Goal: Information Seeking & Learning: Learn about a topic

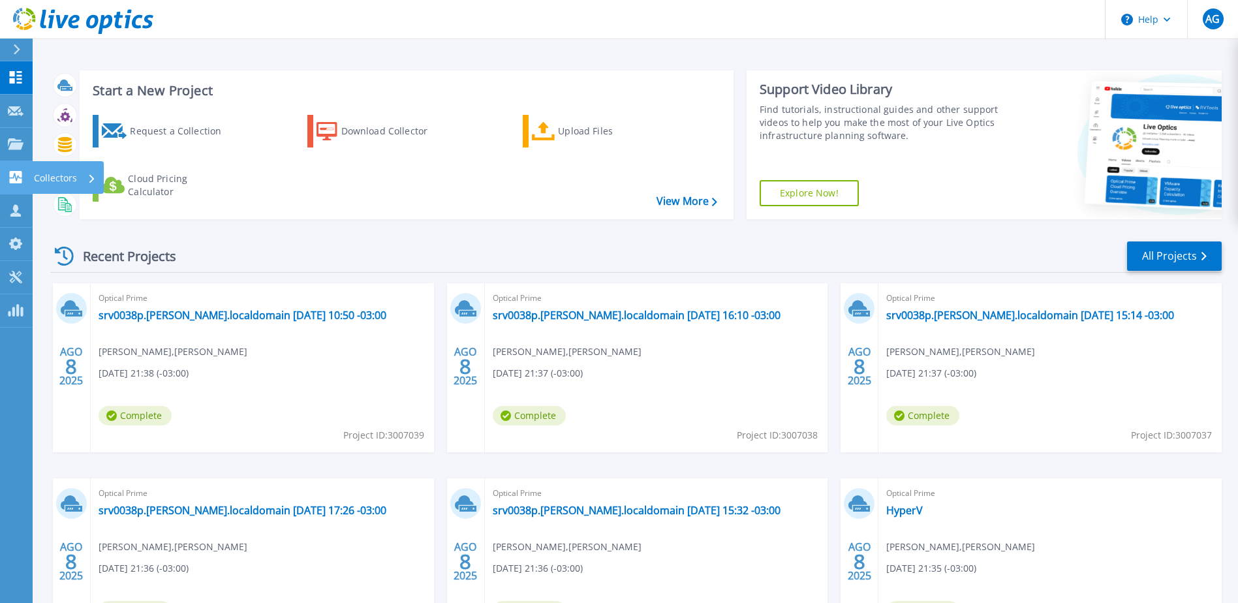
click at [15, 175] on icon at bounding box center [16, 177] width 16 height 12
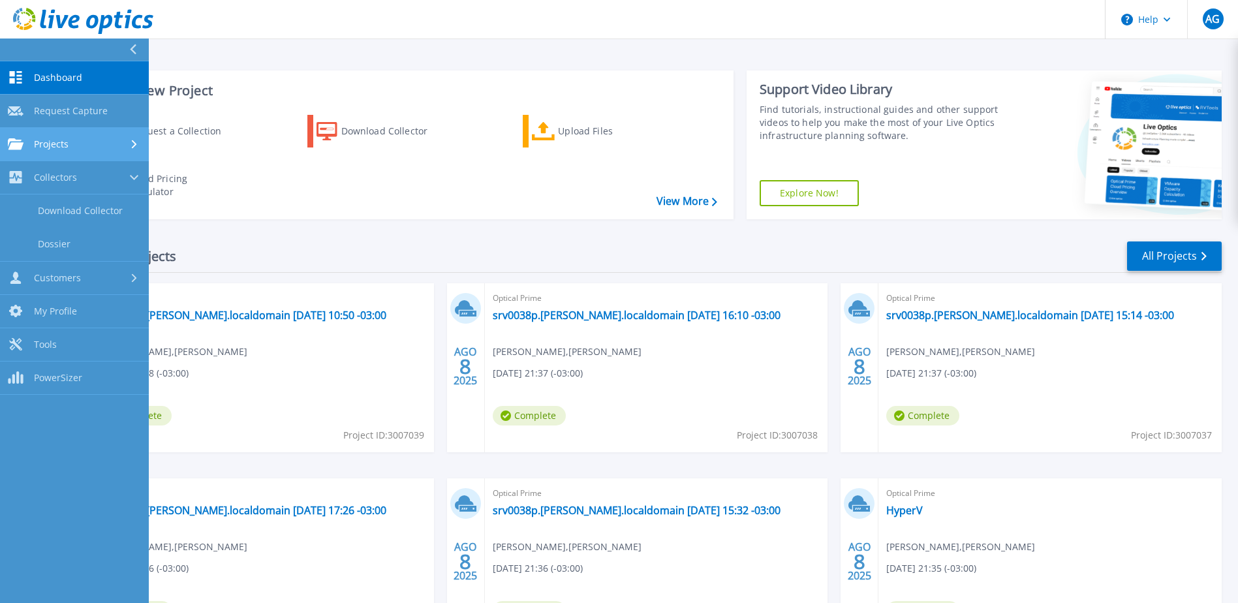
click at [43, 152] on link "Projects Projects" at bounding box center [74, 144] width 149 height 33
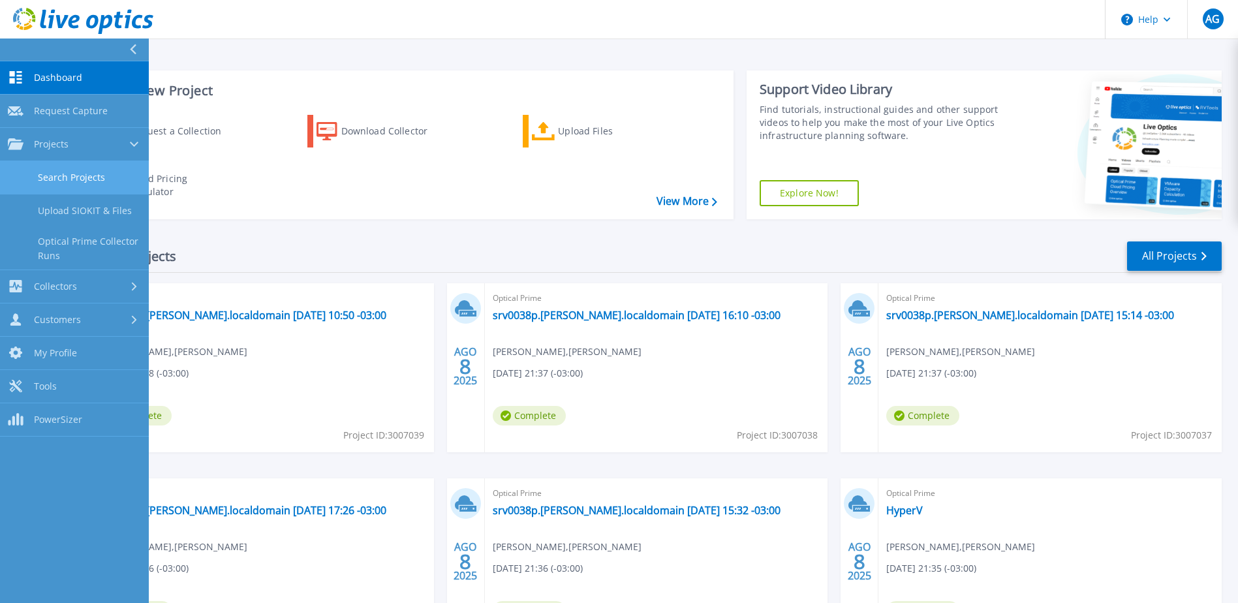
click at [53, 175] on link "Search Projects" at bounding box center [74, 177] width 149 height 33
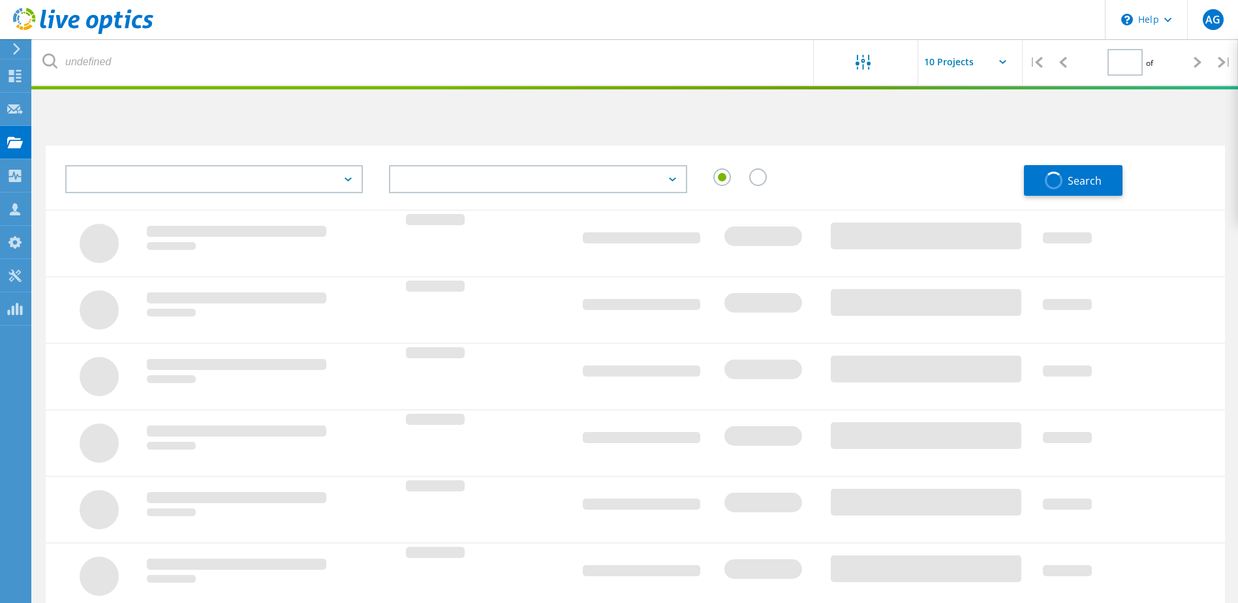
type input "1"
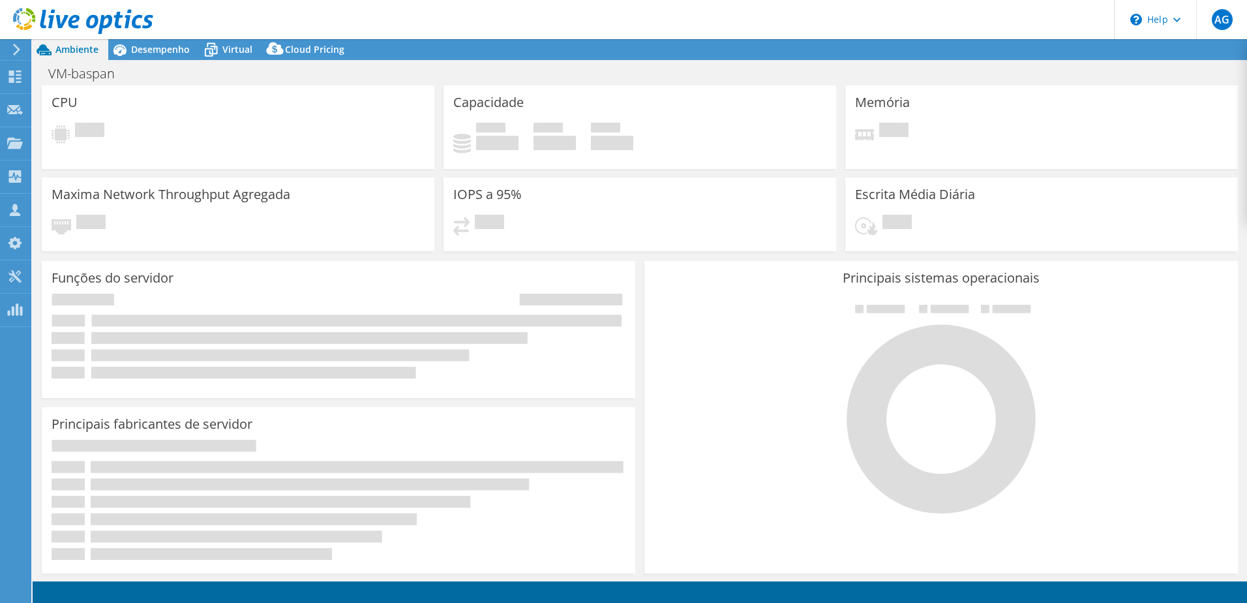
select select "SouthAmerica"
select select "BRL"
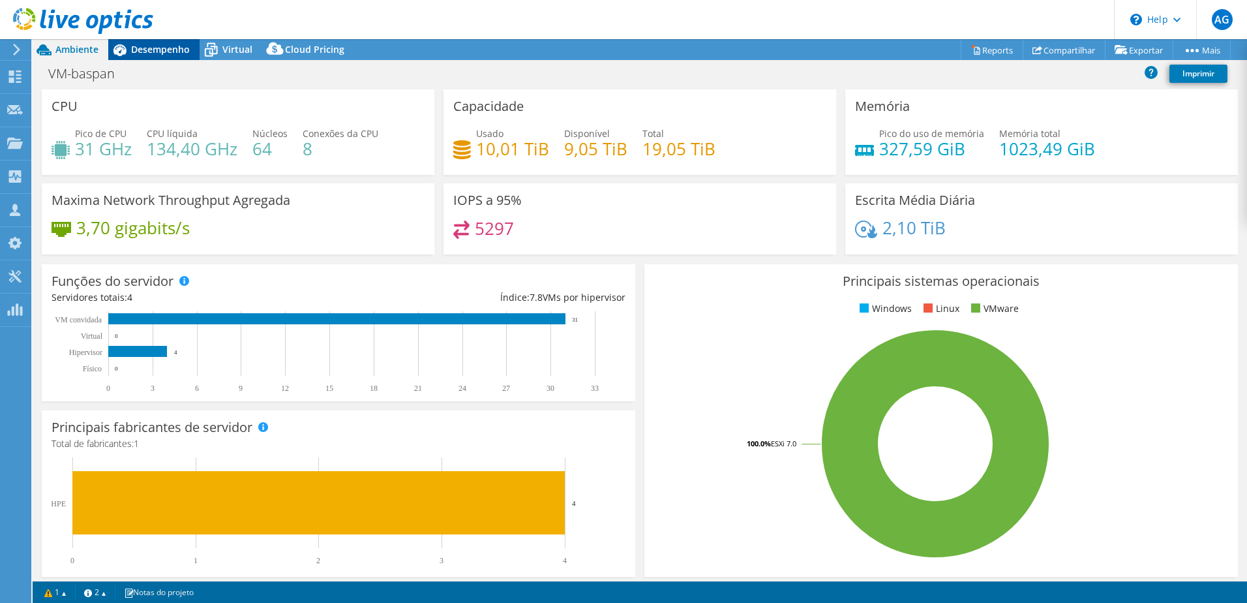
click at [161, 53] on span "Desempenho" at bounding box center [160, 49] width 59 height 12
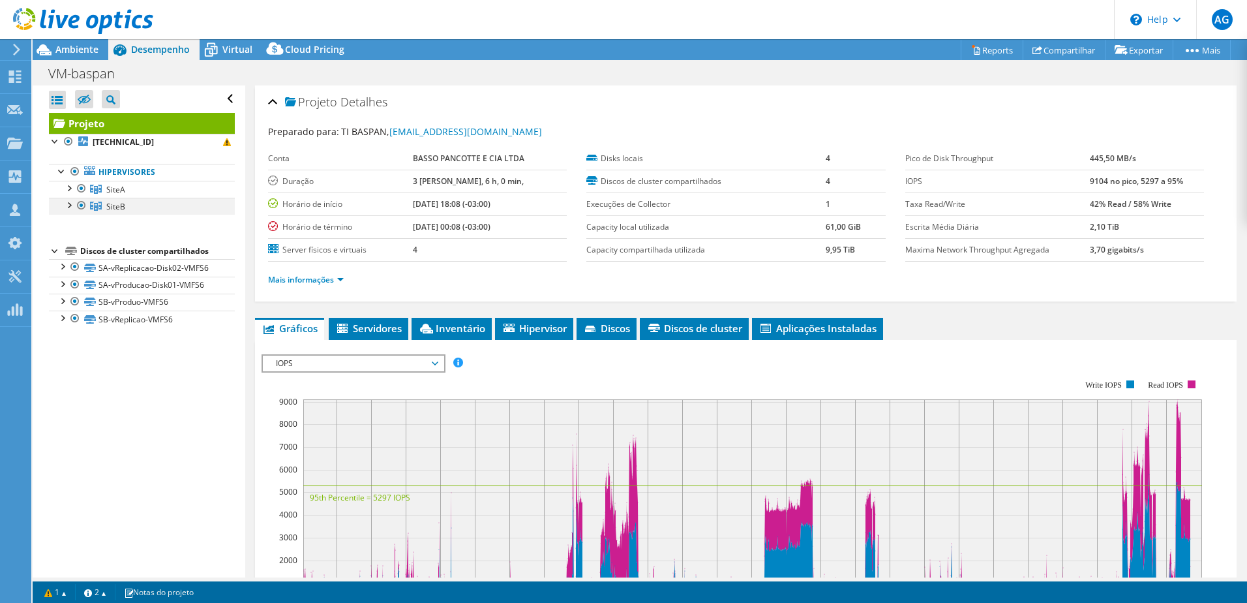
click at [70, 207] on div at bounding box center [68, 204] width 13 height 13
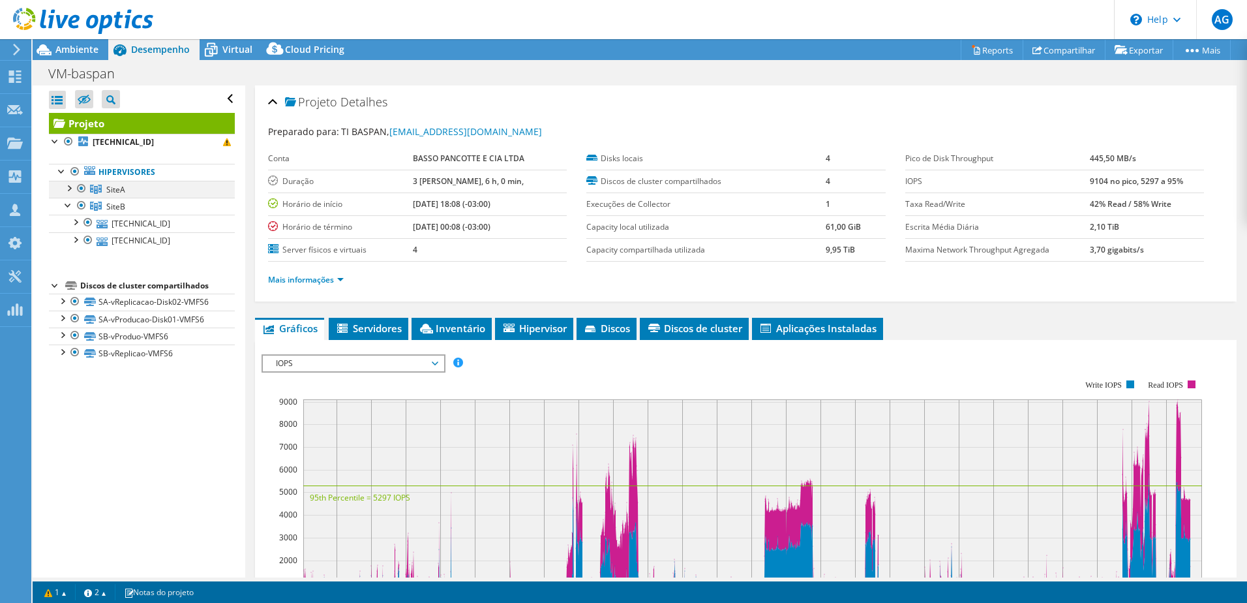
click at [67, 191] on div at bounding box center [68, 187] width 13 height 13
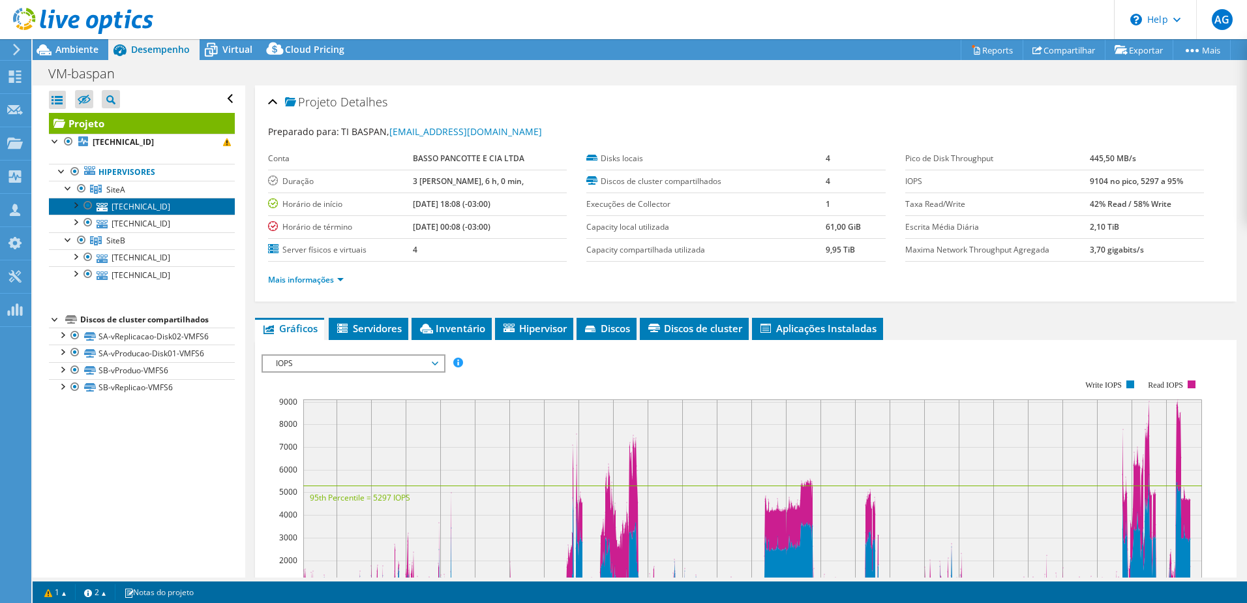
click at [167, 208] on link "[TECHNICAL_ID]" at bounding box center [142, 206] width 186 height 17
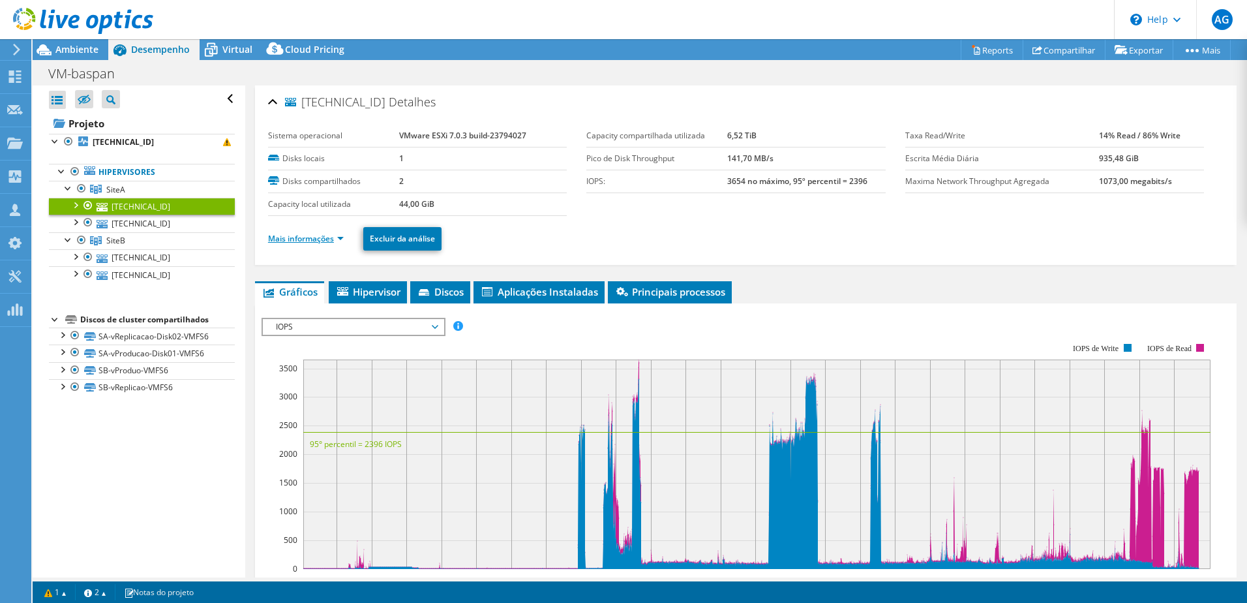
click at [343, 237] on link "Mais informações" at bounding box center [306, 238] width 76 height 11
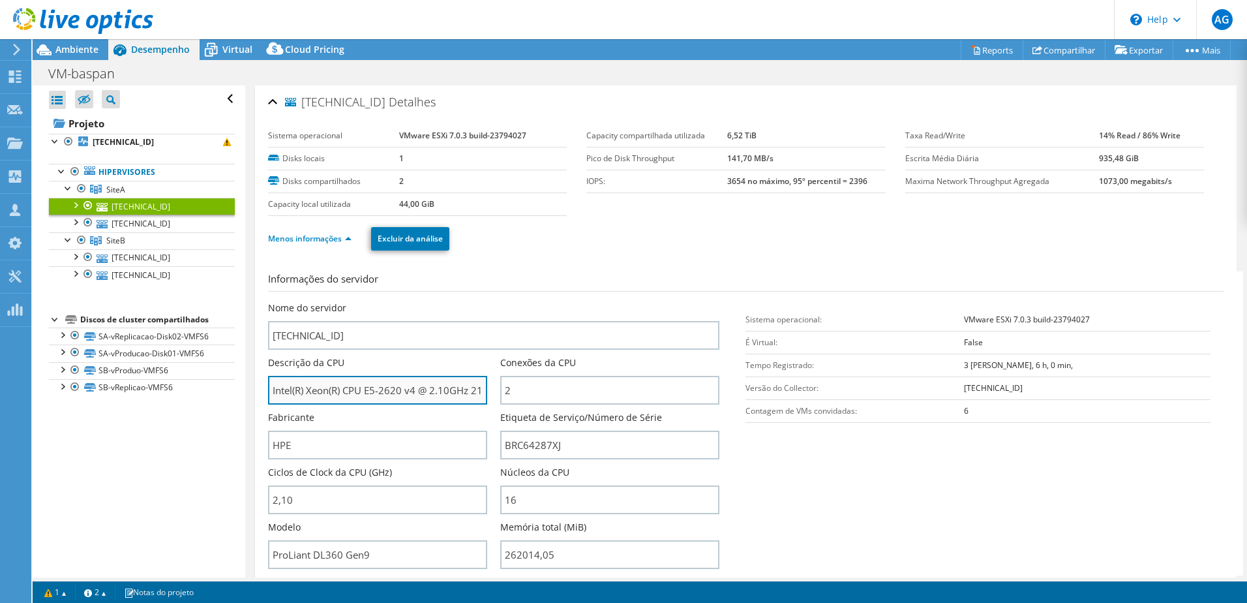
click at [460, 386] on input "Intel(R) Xeon(R) CPU E5-2620 v4 @ 2.10GHz 210 GHz" at bounding box center [377, 390] width 219 height 29
drag, startPoint x: 453, startPoint y: 386, endPoint x: 402, endPoint y: 382, distance: 51.7
click at [402, 382] on input "Intel(R) Xeon(R) CPU E5-2620 v4 @ 2.10GHz 210 GHz" at bounding box center [377, 390] width 219 height 29
click at [401, 388] on input "Intel(R) Xeon(R) CPU E5-2620 v4 @ 2.10GHz 210 GHz" at bounding box center [377, 390] width 219 height 29
drag, startPoint x: 404, startPoint y: 388, endPoint x: 272, endPoint y: 380, distance: 132.6
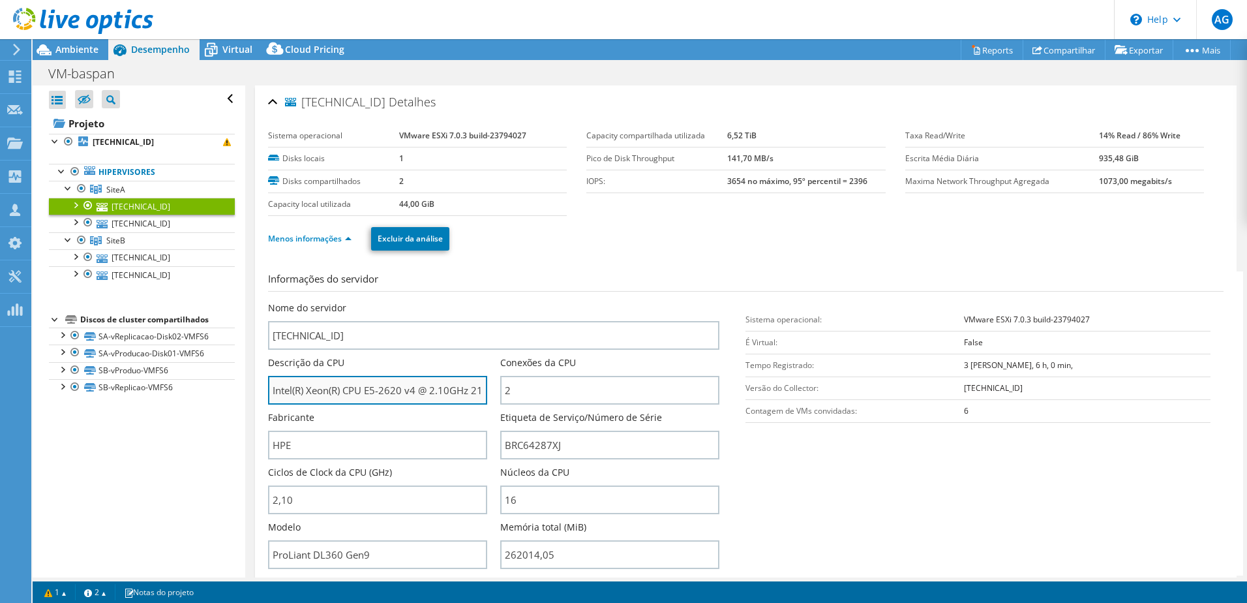
click at [272, 380] on input "Intel(R) Xeon(R) CPU E5-2620 v4 @ 2.10GHz 210 GHz" at bounding box center [377, 390] width 219 height 29
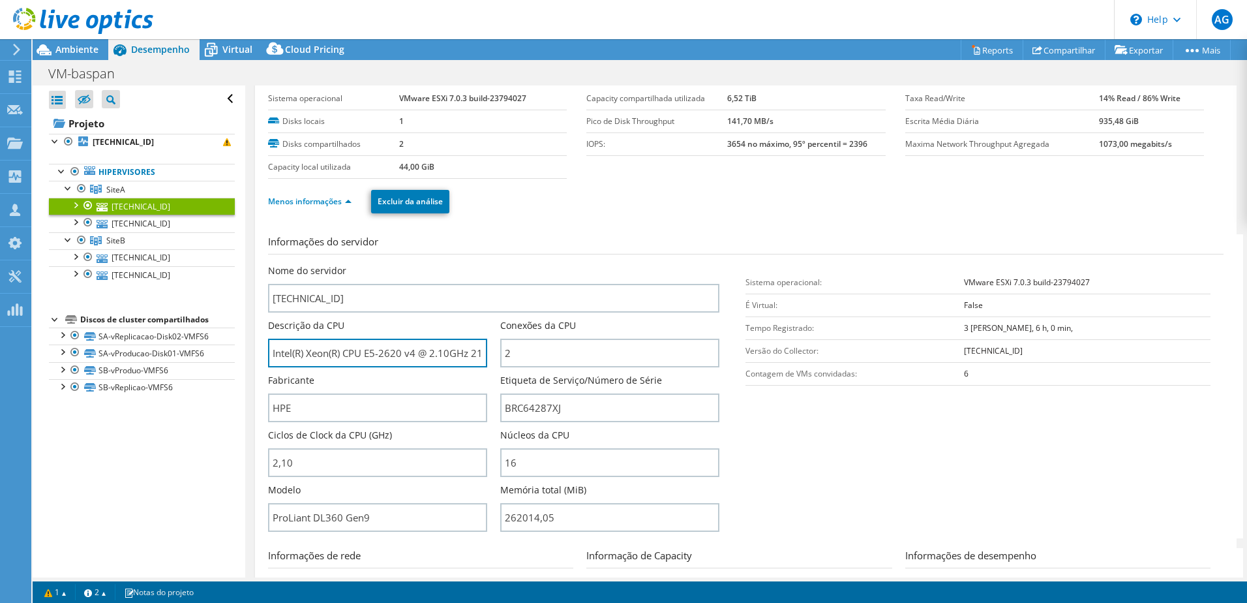
scroll to position [65, 0]
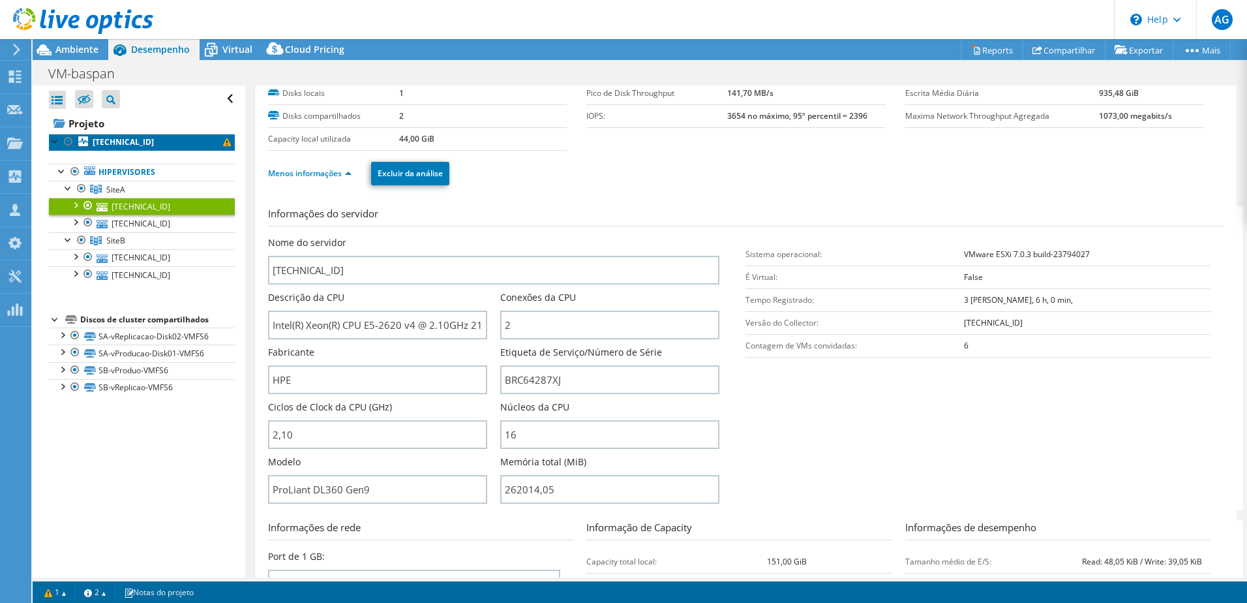
click at [223, 142] on span at bounding box center [227, 142] width 8 height 8
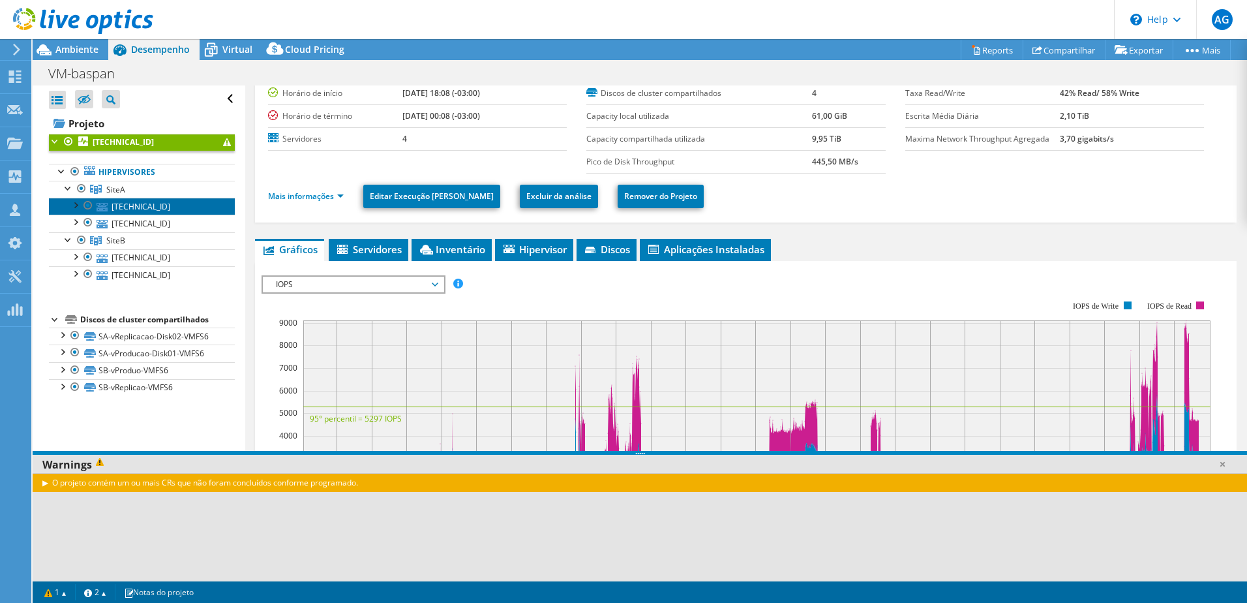
click at [150, 200] on link "[TECHNICAL_ID]" at bounding box center [142, 206] width 186 height 17
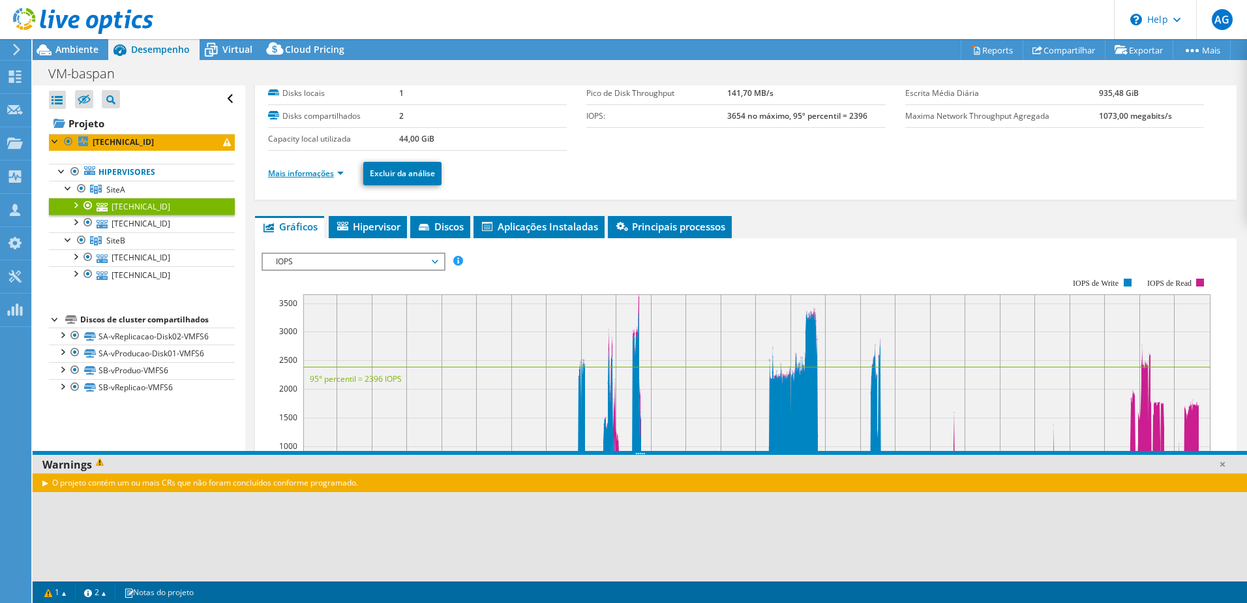
click at [339, 171] on link "Mais informações" at bounding box center [306, 173] width 76 height 11
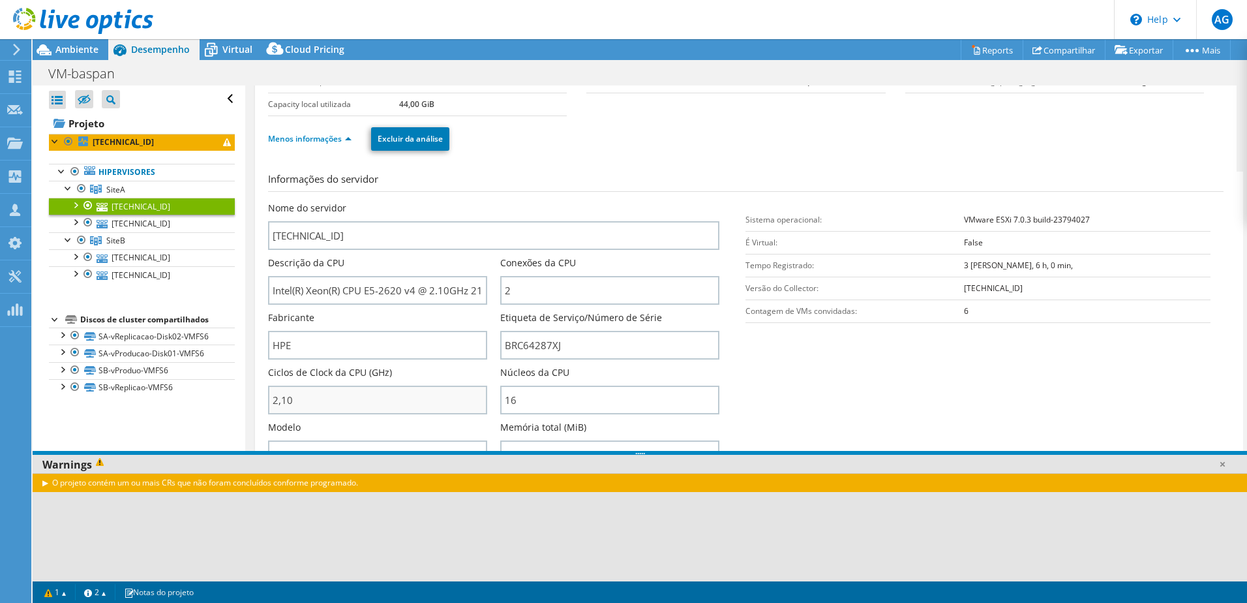
scroll to position [130, 0]
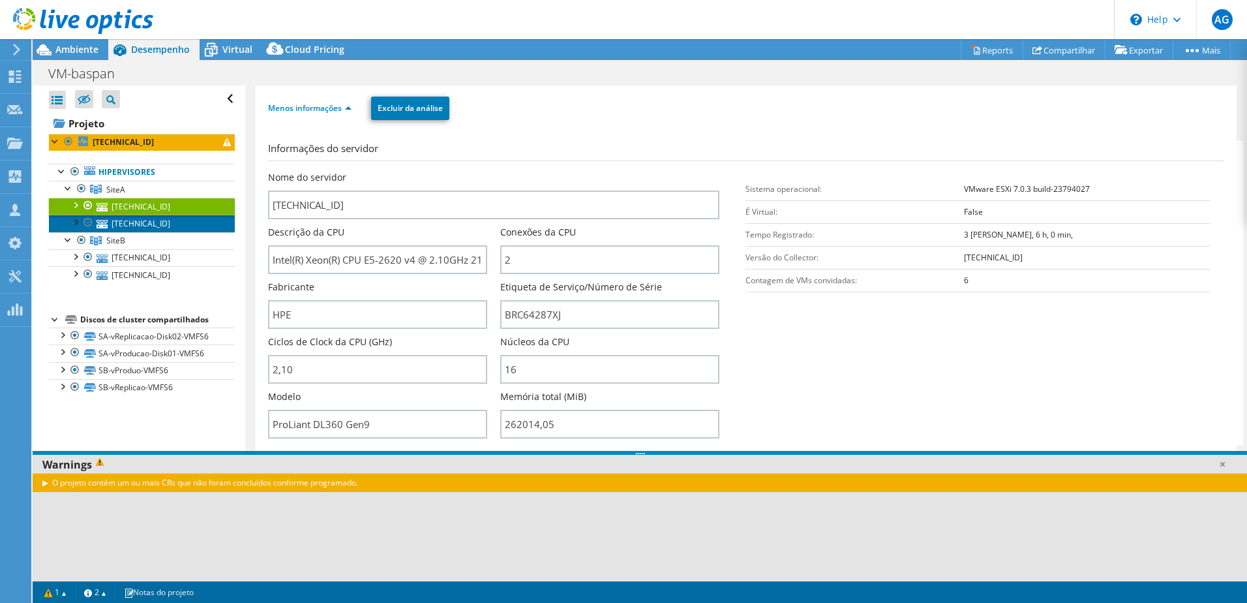
click at [135, 224] on link "[TECHNICAL_ID]" at bounding box center [142, 223] width 186 height 17
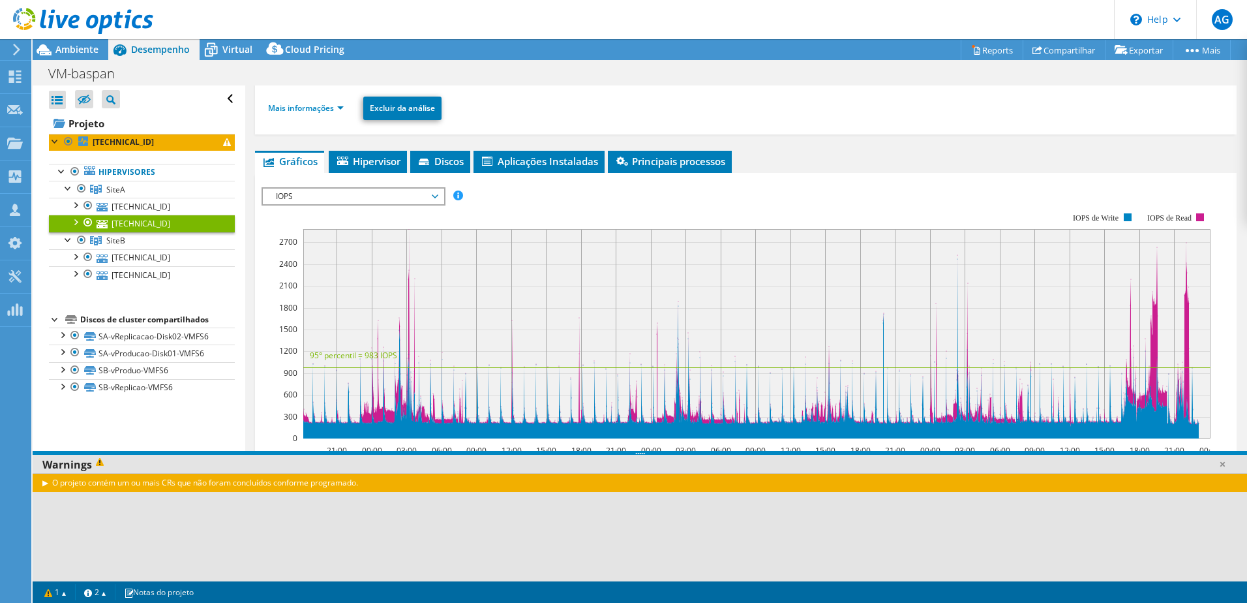
click at [345, 105] on li "Mais informações" at bounding box center [310, 108] width 84 height 14
click at [338, 108] on link "Mais informações" at bounding box center [306, 107] width 76 height 11
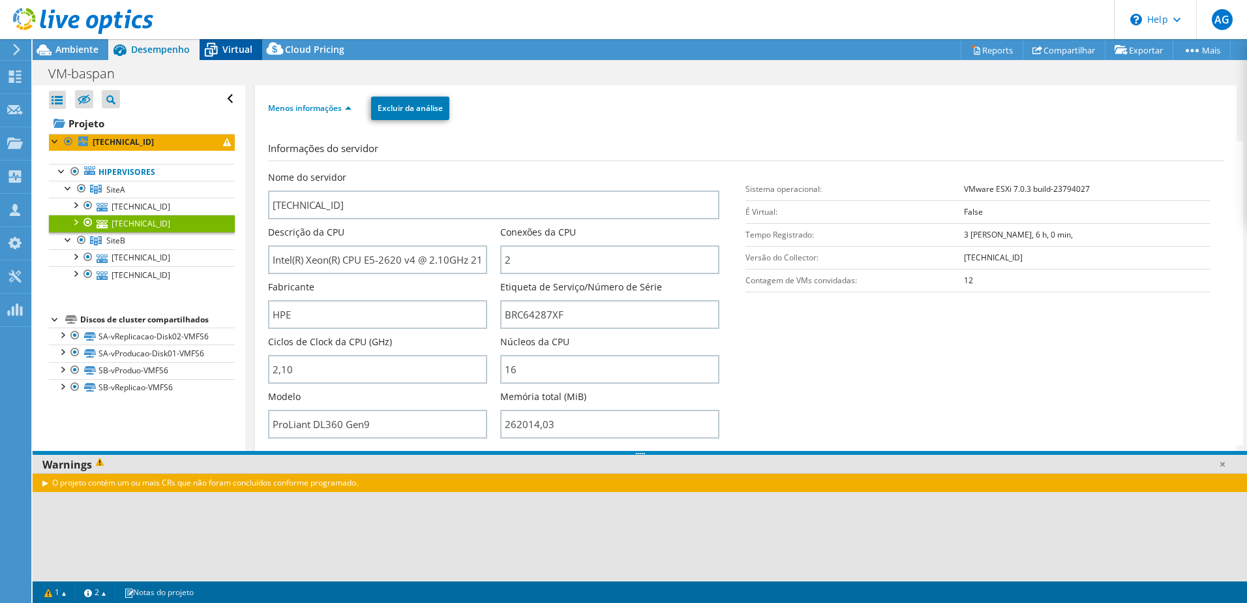
click at [228, 46] on span "Virtual" at bounding box center [237, 49] width 30 height 12
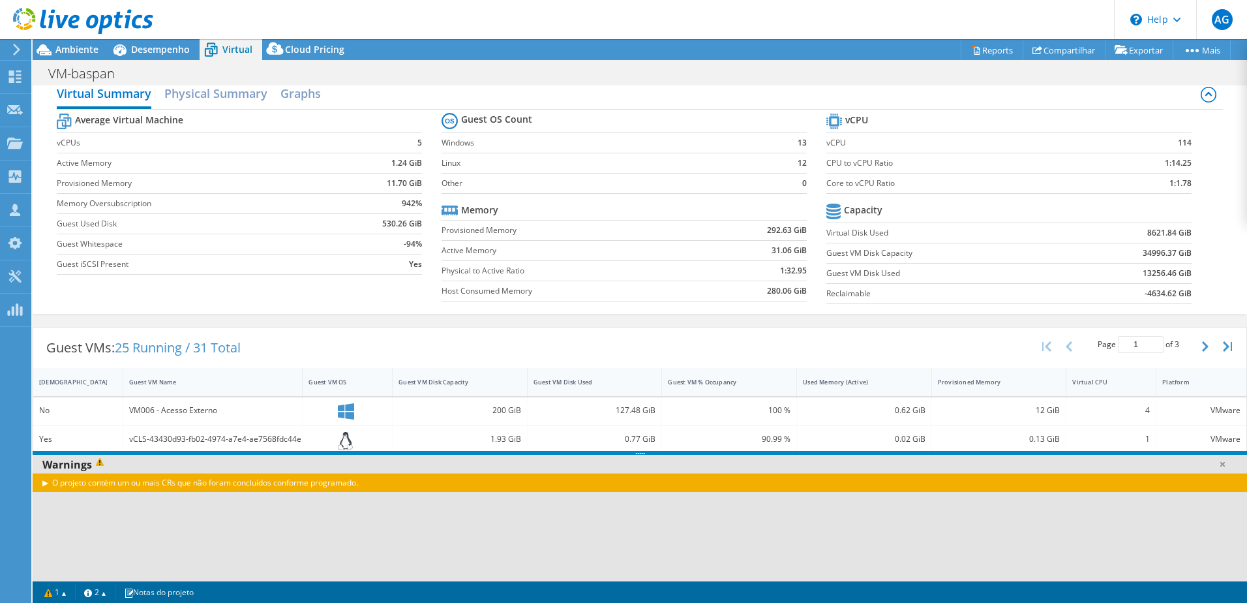
scroll to position [0, 0]
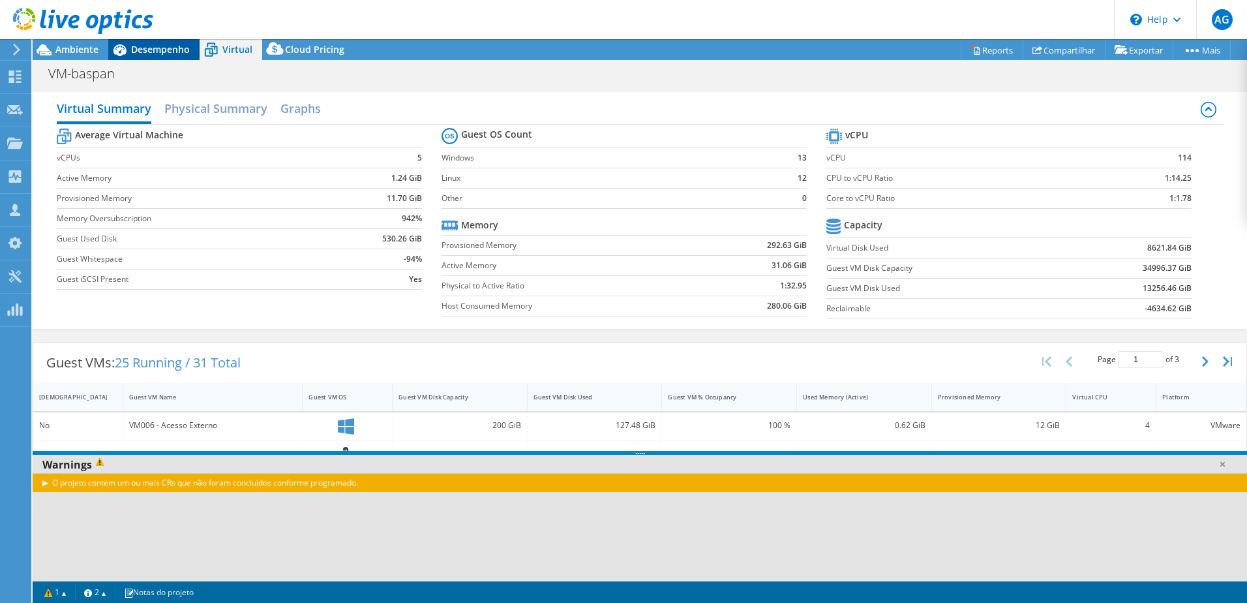
click at [174, 50] on span "Desempenho" at bounding box center [160, 49] width 59 height 12
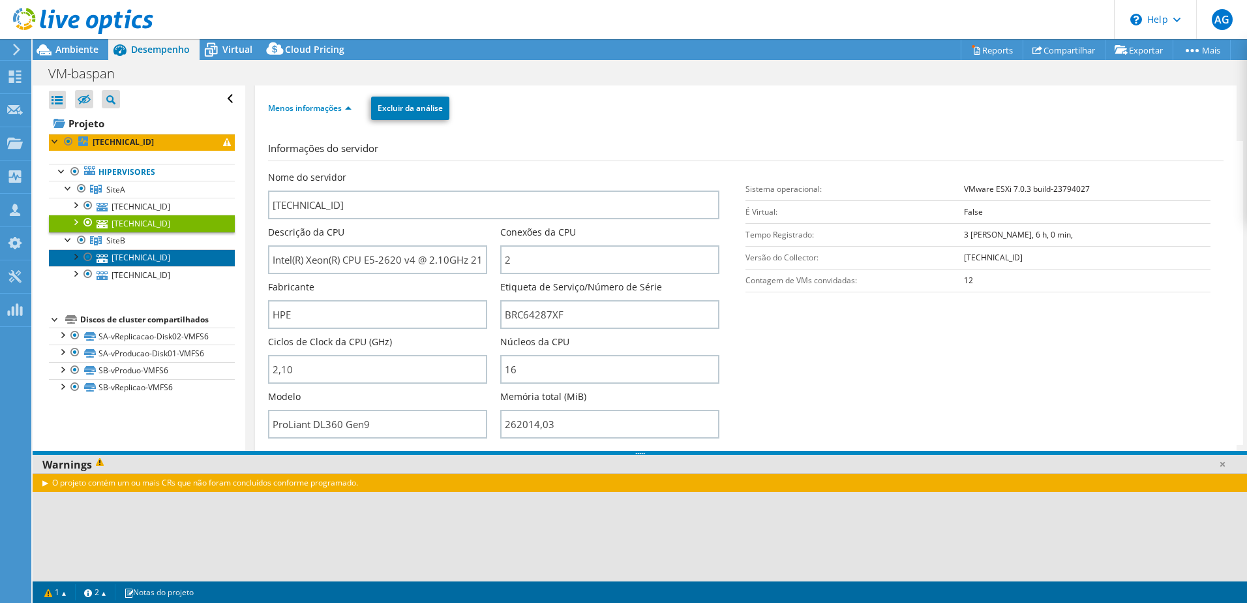
click at [136, 263] on link "[TECHNICAL_ID]" at bounding box center [142, 257] width 186 height 17
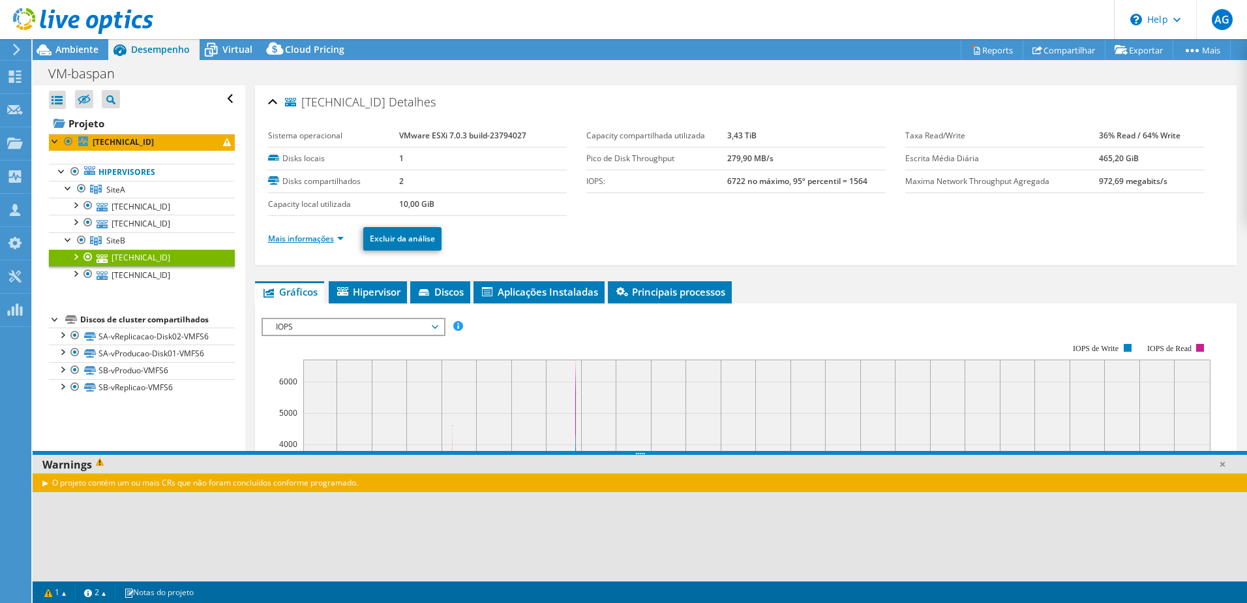
click at [334, 237] on link "Mais informações" at bounding box center [306, 238] width 76 height 11
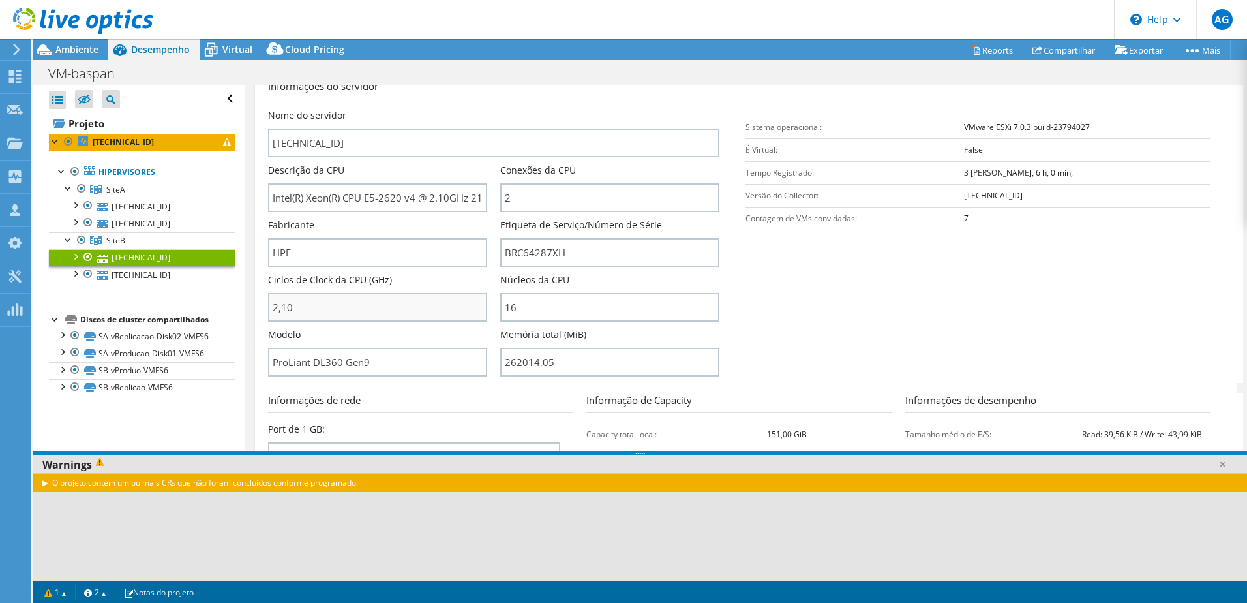
scroll to position [196, 0]
click at [77, 269] on div at bounding box center [75, 272] width 13 height 13
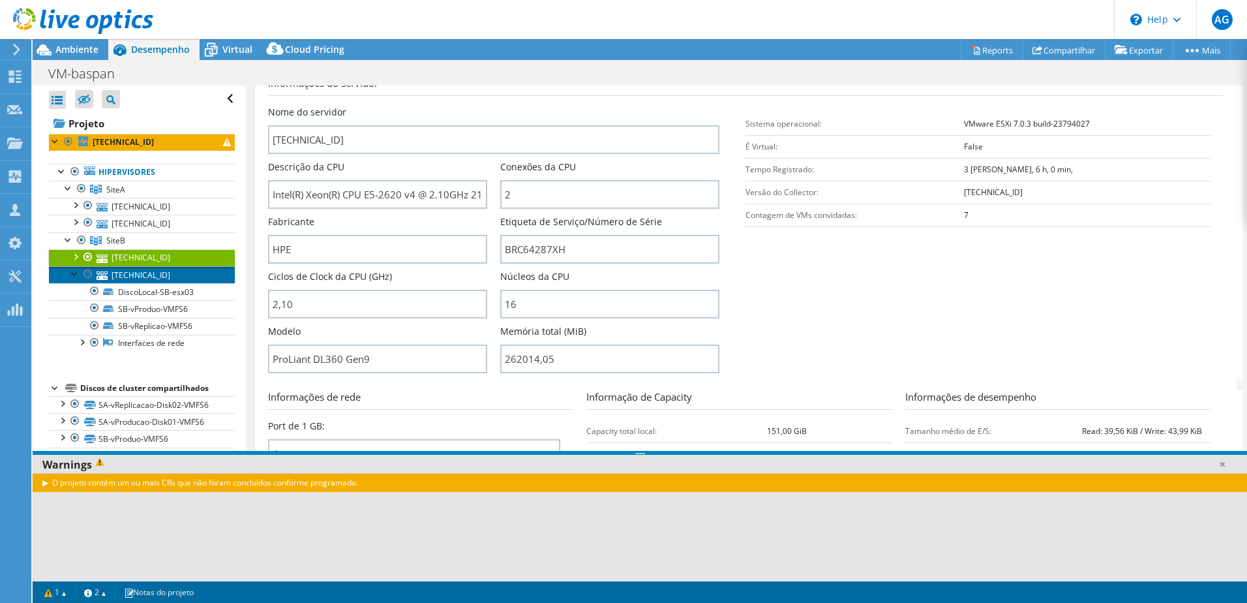
click at [150, 271] on link "[TECHNICAL_ID]" at bounding box center [142, 274] width 186 height 17
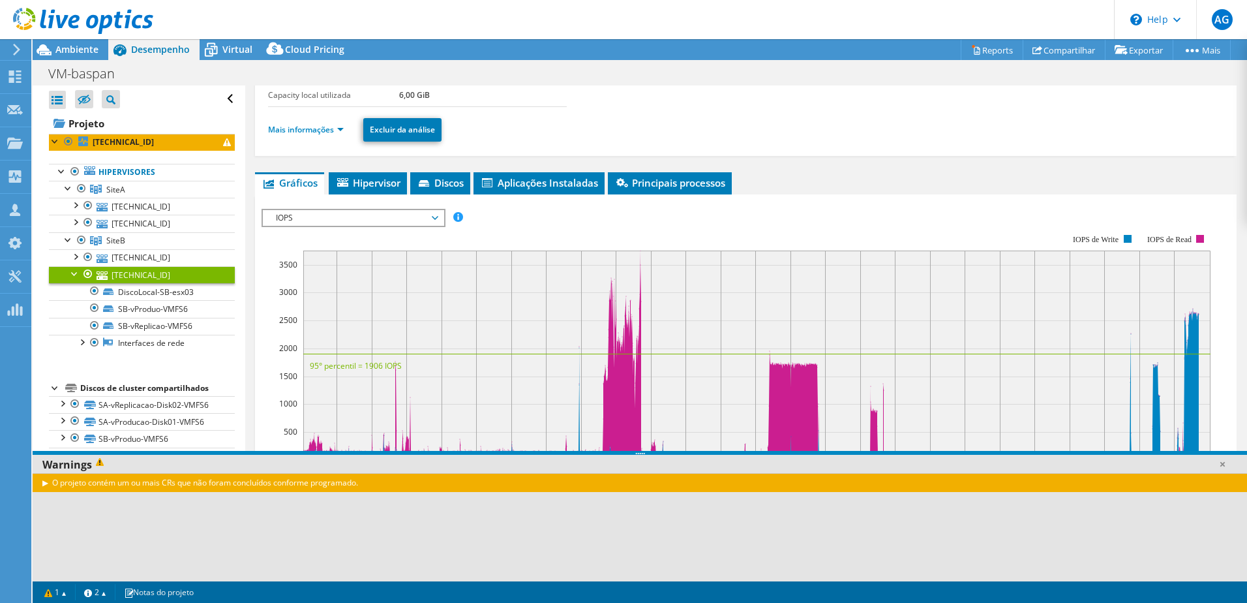
scroll to position [53, 0]
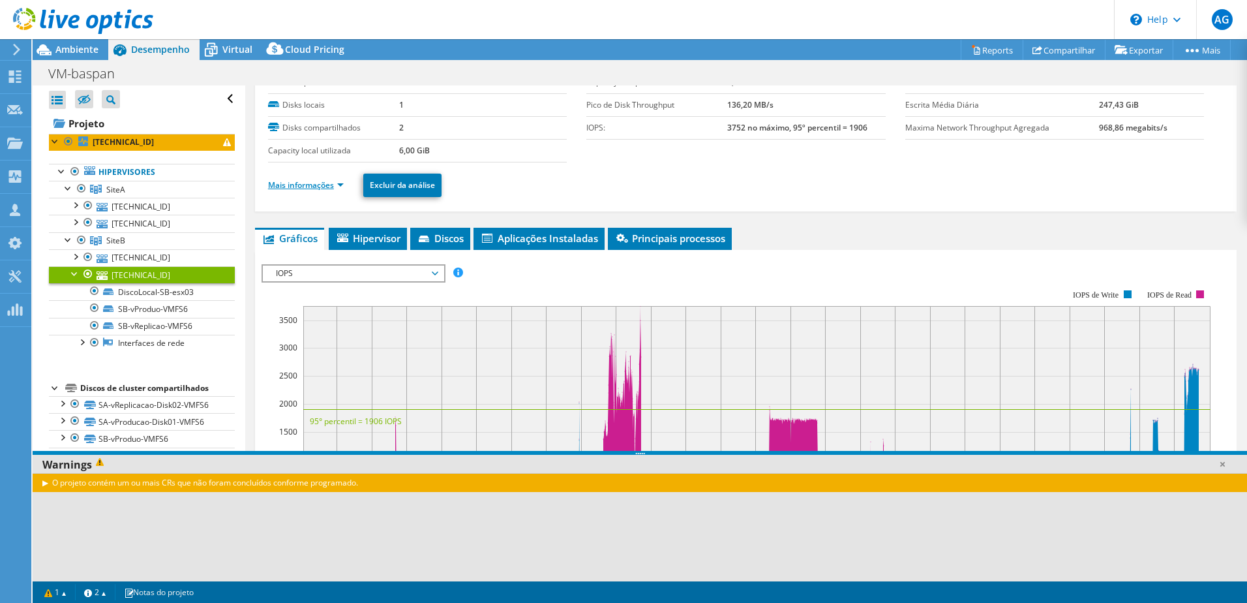
click at [335, 186] on link "Mais informações" at bounding box center [306, 184] width 76 height 11
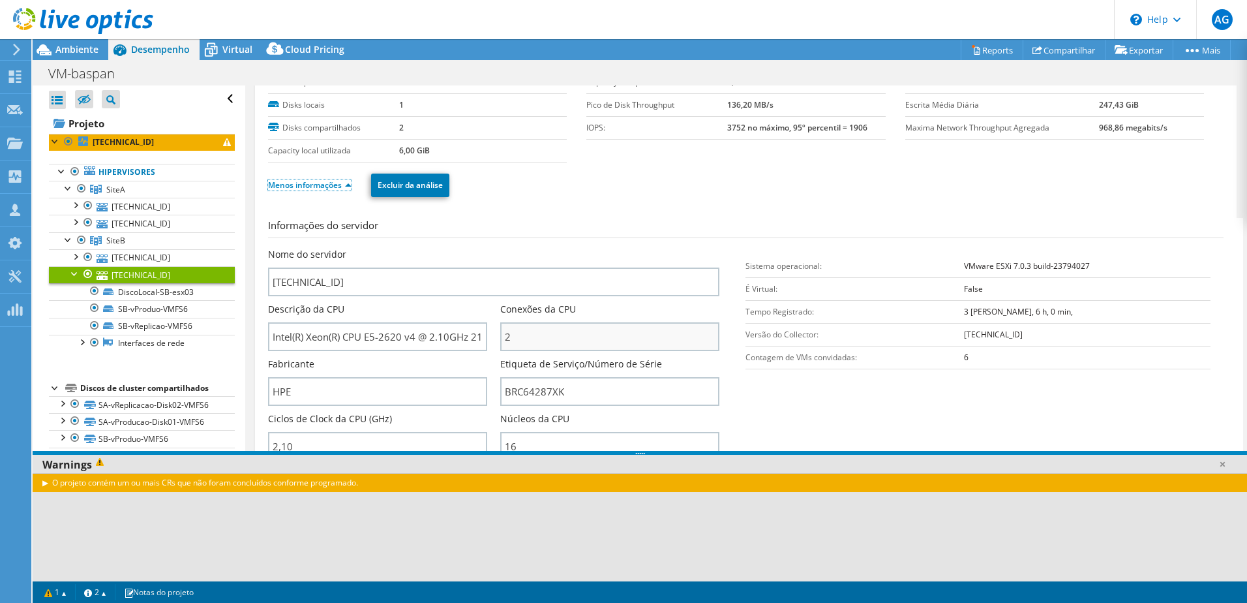
scroll to position [0, 0]
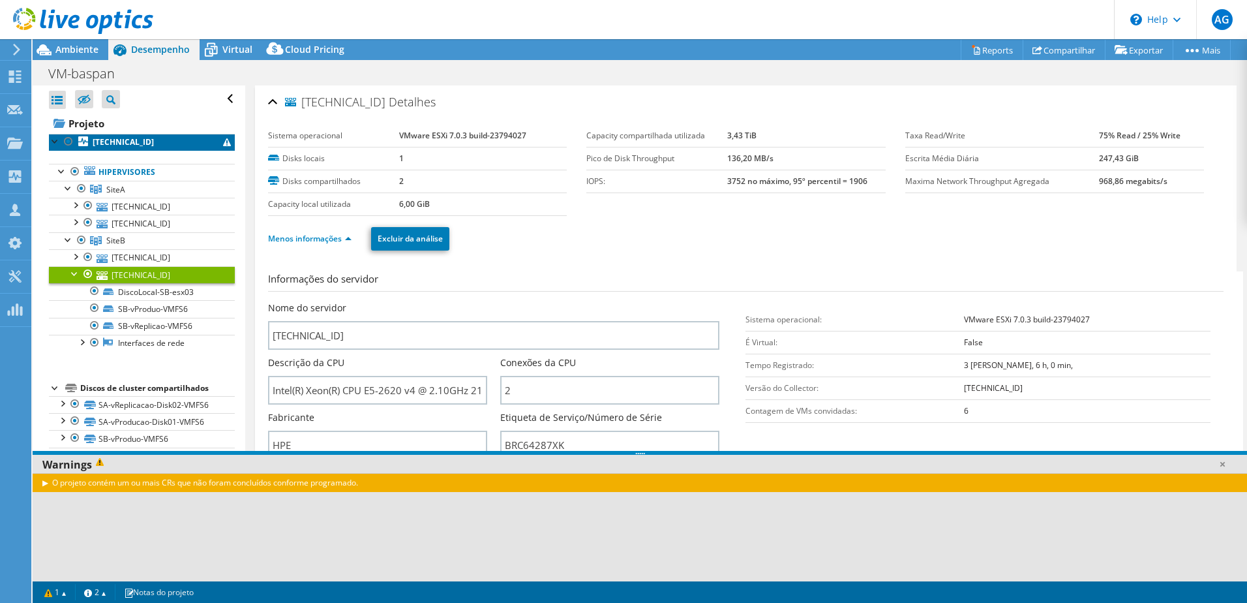
click at [112, 145] on b "[TECHNICAL_ID]" at bounding box center [123, 141] width 61 height 11
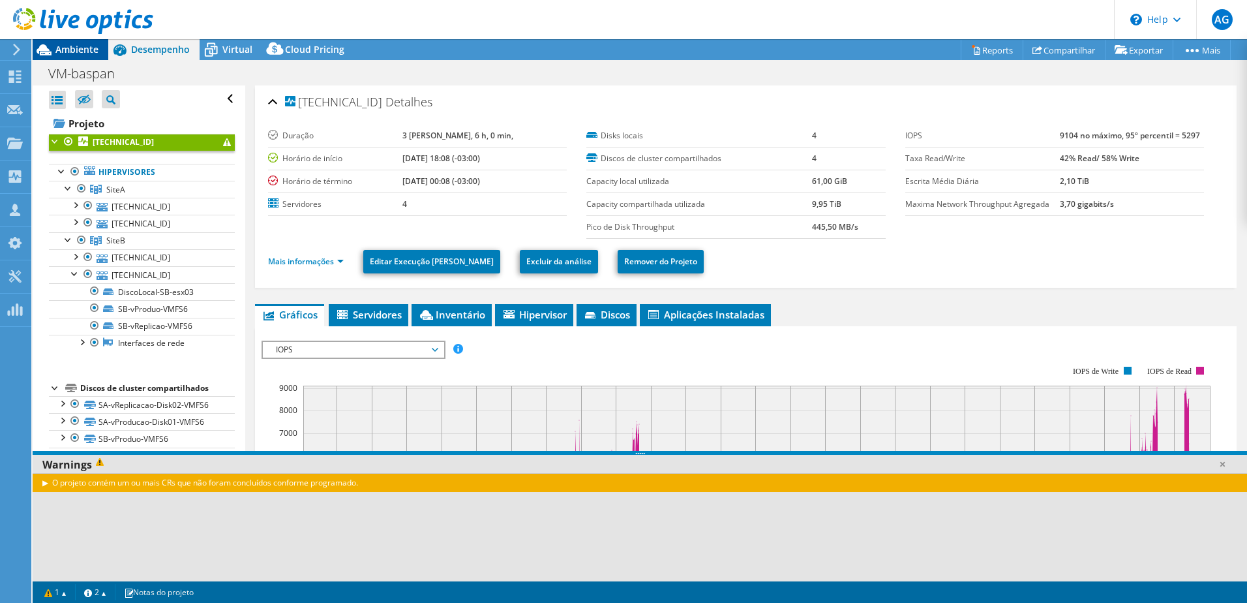
click at [87, 55] on div "Ambiente" at bounding box center [71, 49] width 76 height 21
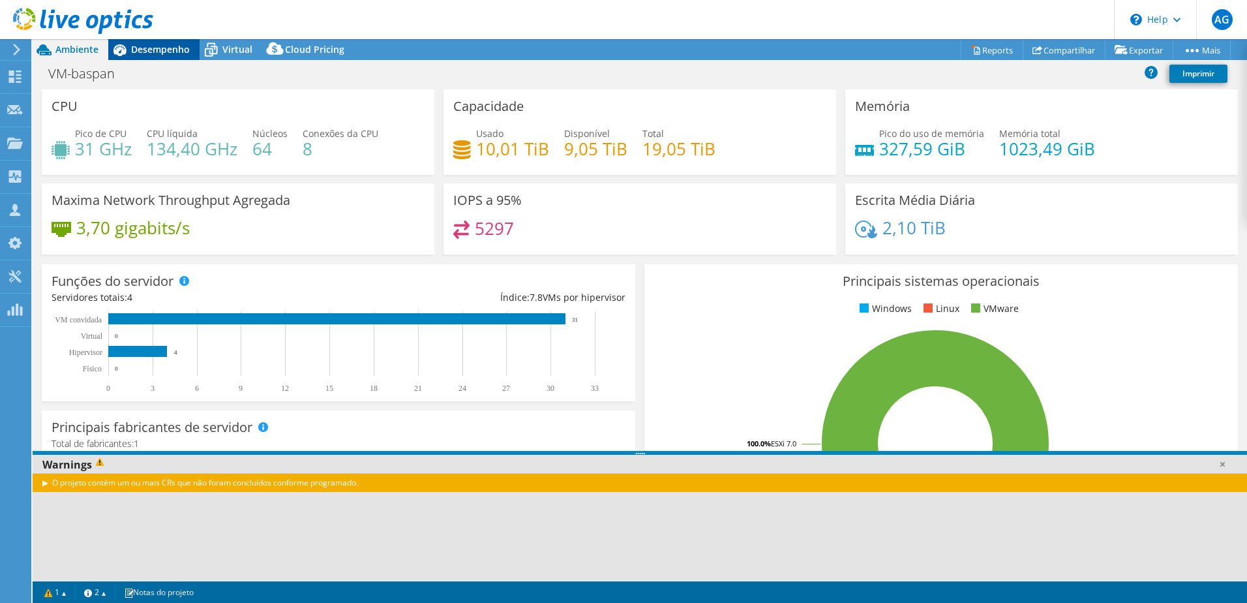
click at [168, 51] on span "Desempenho" at bounding box center [160, 49] width 59 height 12
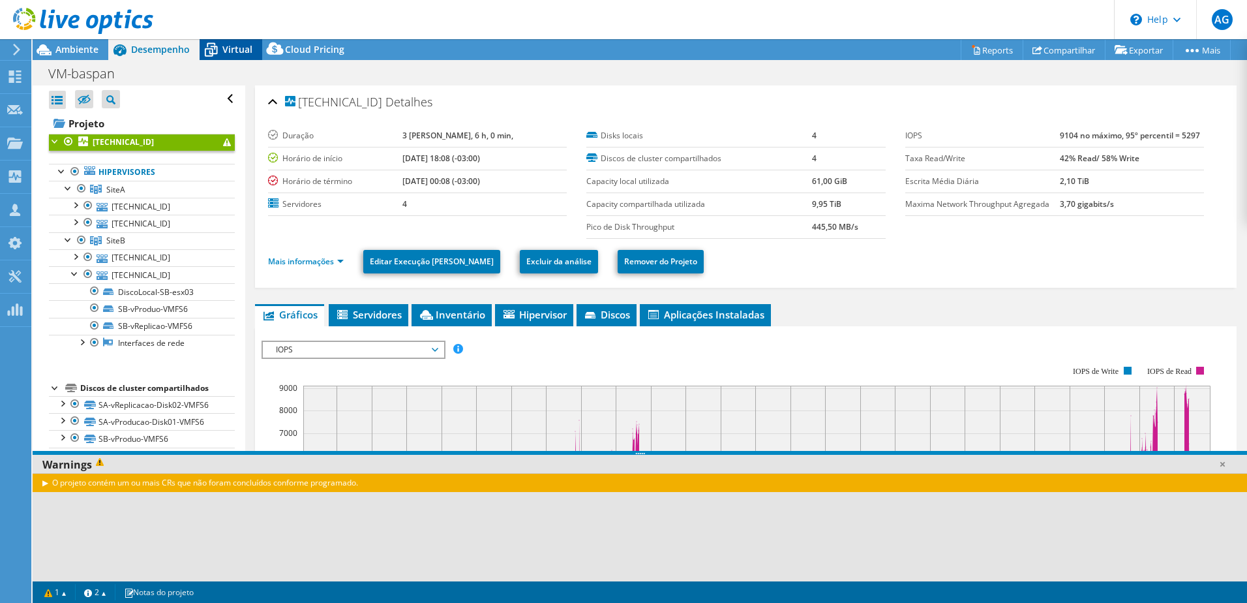
click at [249, 46] on span "Virtual" at bounding box center [237, 49] width 30 height 12
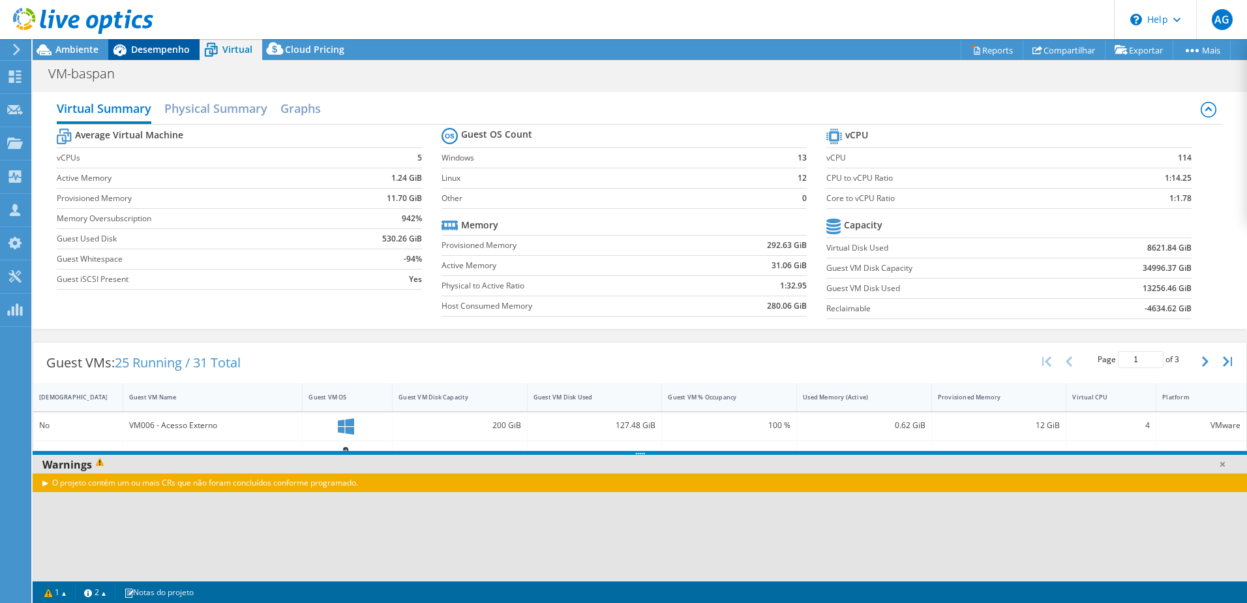
click at [145, 44] on span "Desempenho" at bounding box center [160, 49] width 59 height 12
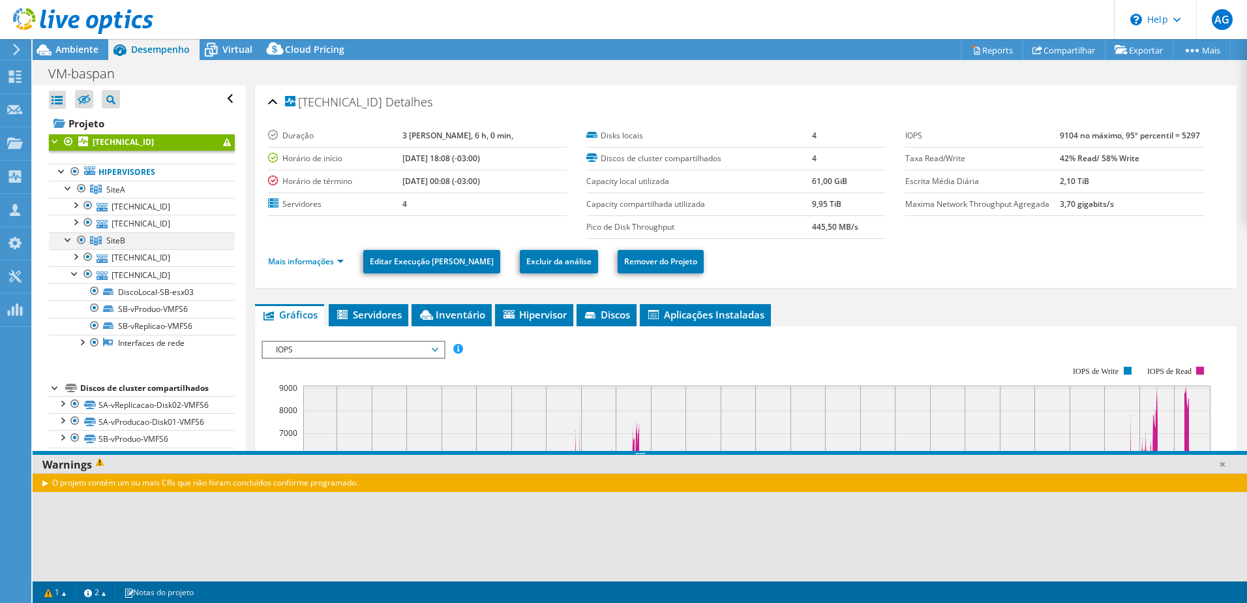
click at [80, 242] on div at bounding box center [81, 240] width 13 height 16
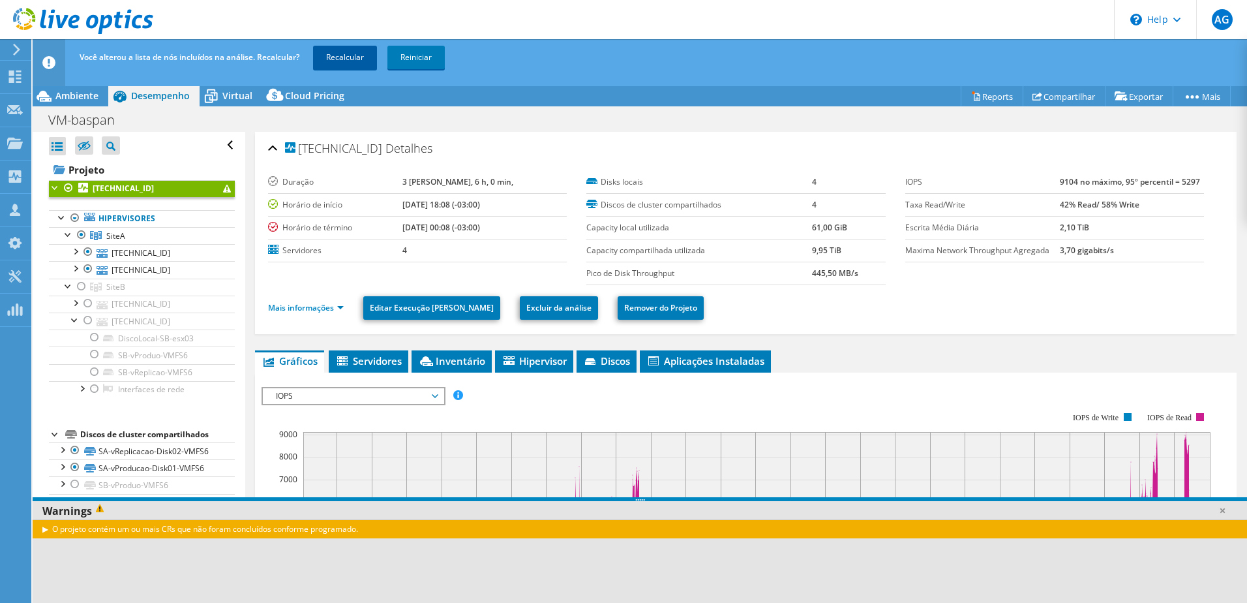
click at [332, 64] on link "Recalcular" at bounding box center [345, 57] width 64 height 23
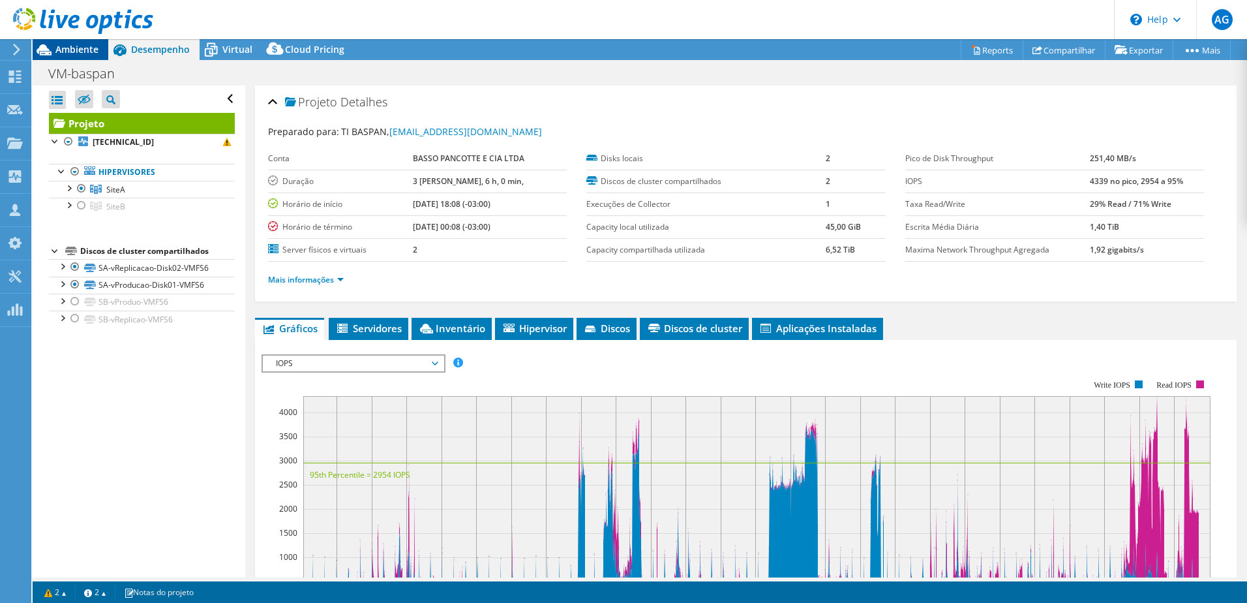
click at [82, 49] on span "Ambiente" at bounding box center [76, 49] width 43 height 12
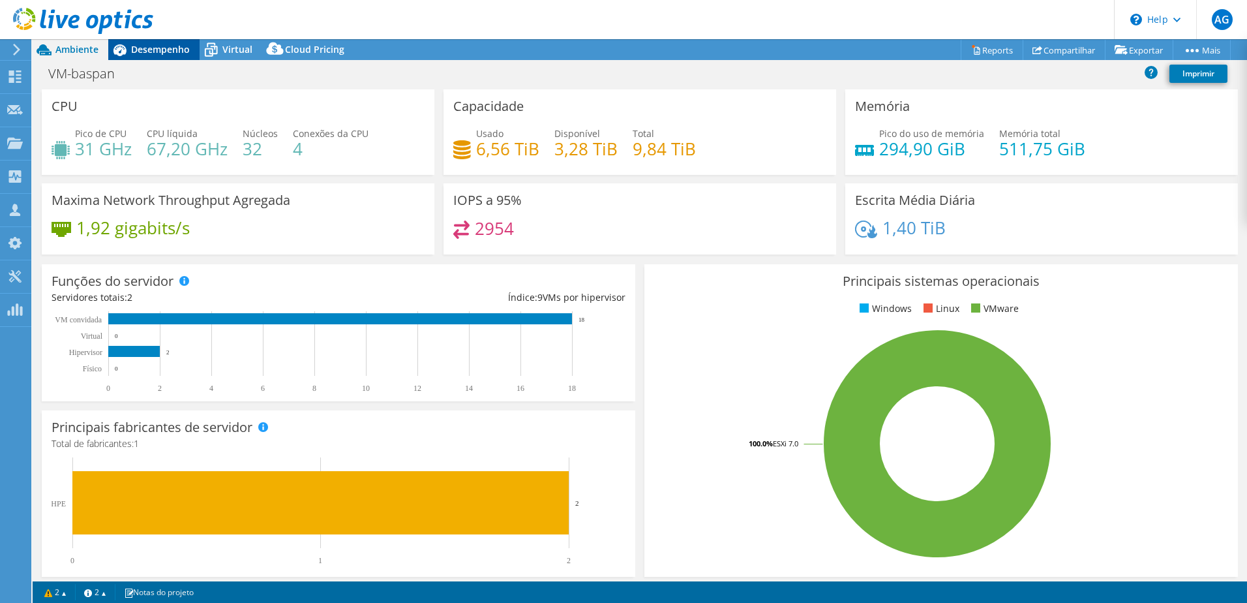
click at [163, 48] on span "Desempenho" at bounding box center [160, 49] width 59 height 12
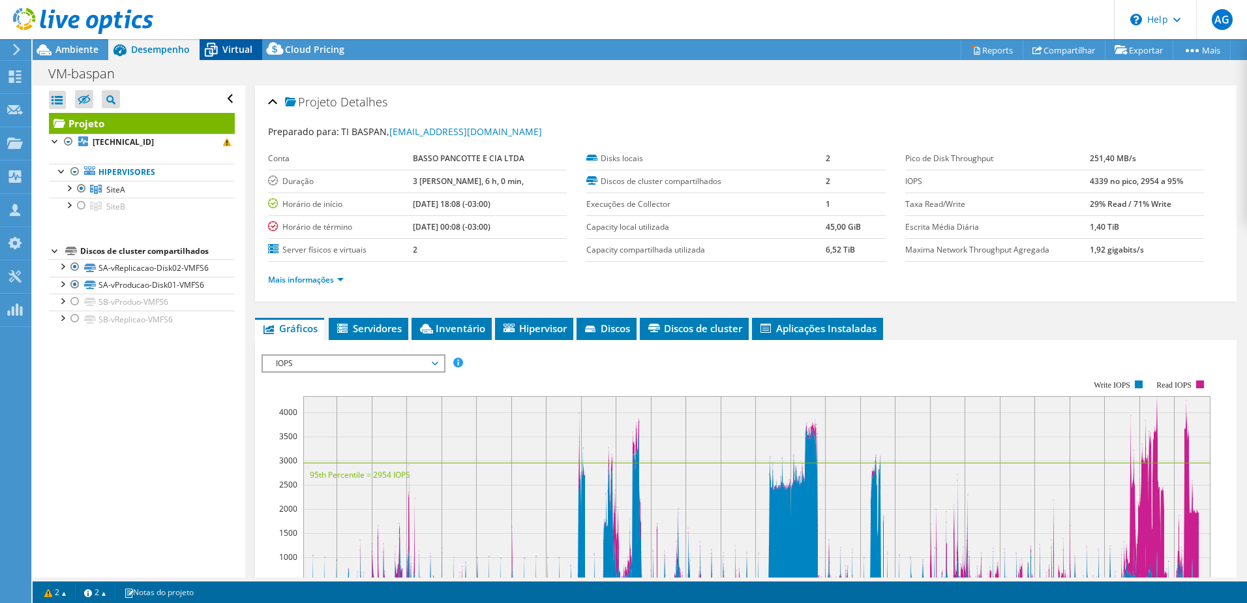
click at [245, 53] on span "Virtual" at bounding box center [237, 49] width 30 height 12
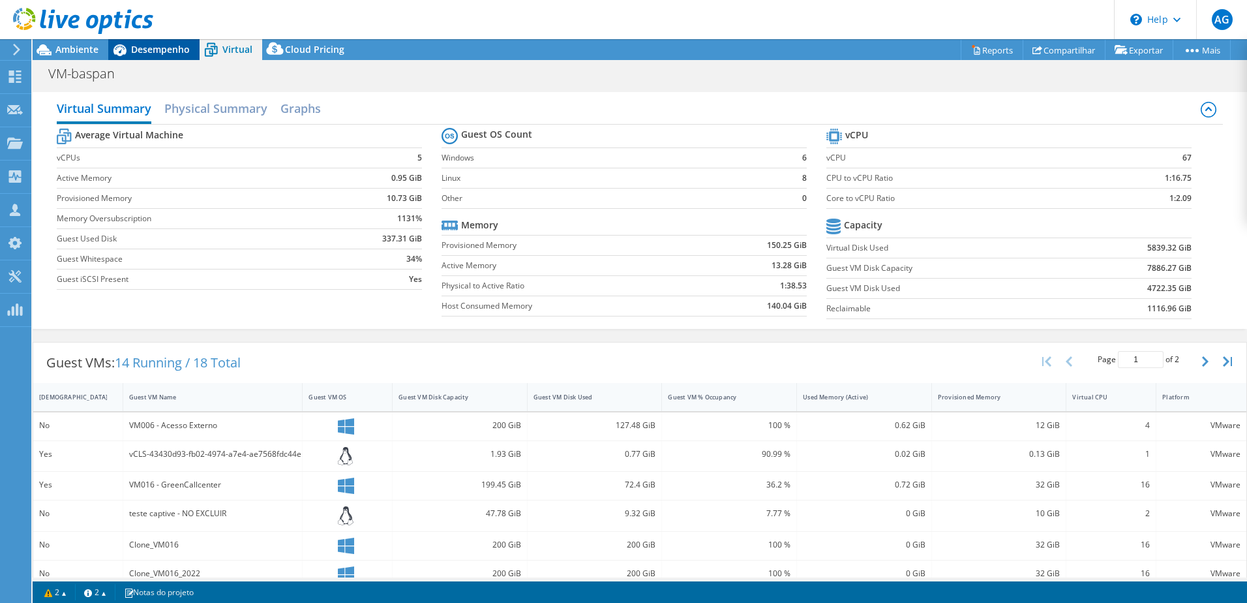
click at [159, 46] on span "Desempenho" at bounding box center [160, 49] width 59 height 12
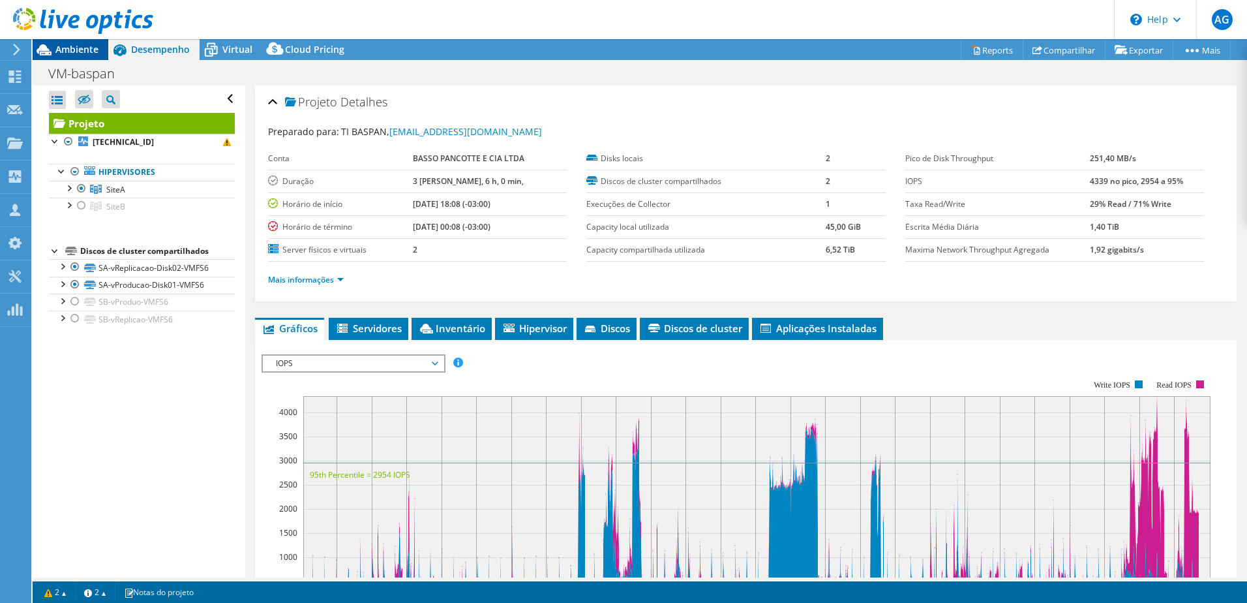
click at [98, 52] on span "Ambiente" at bounding box center [76, 49] width 43 height 12
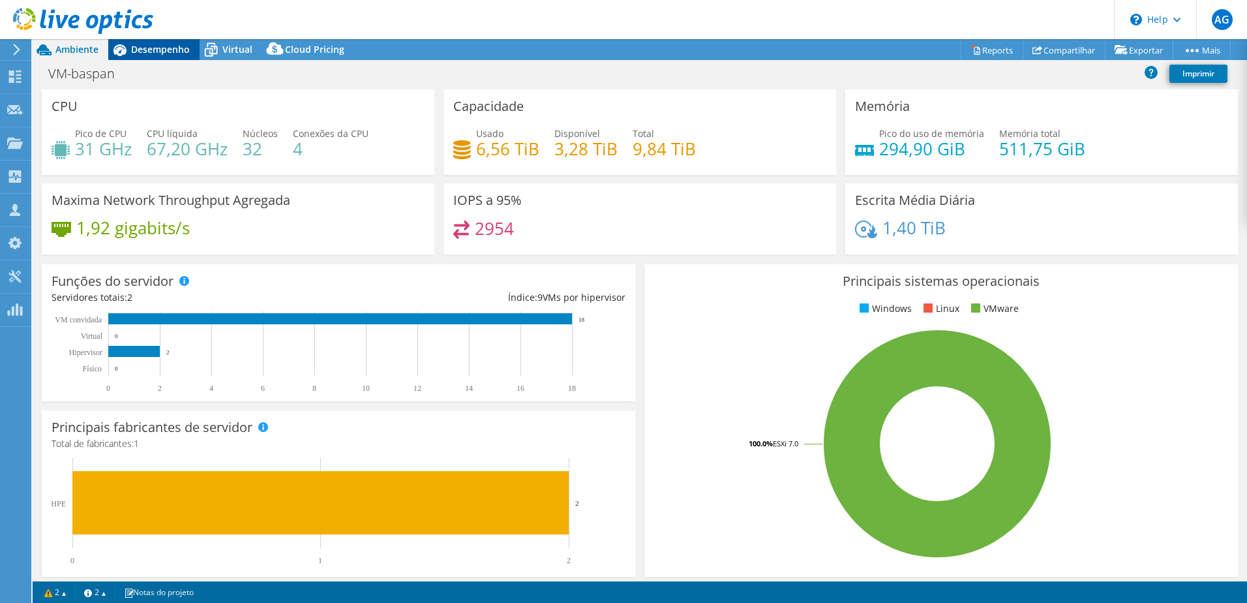
click at [175, 50] on span "Desempenho" at bounding box center [160, 49] width 59 height 12
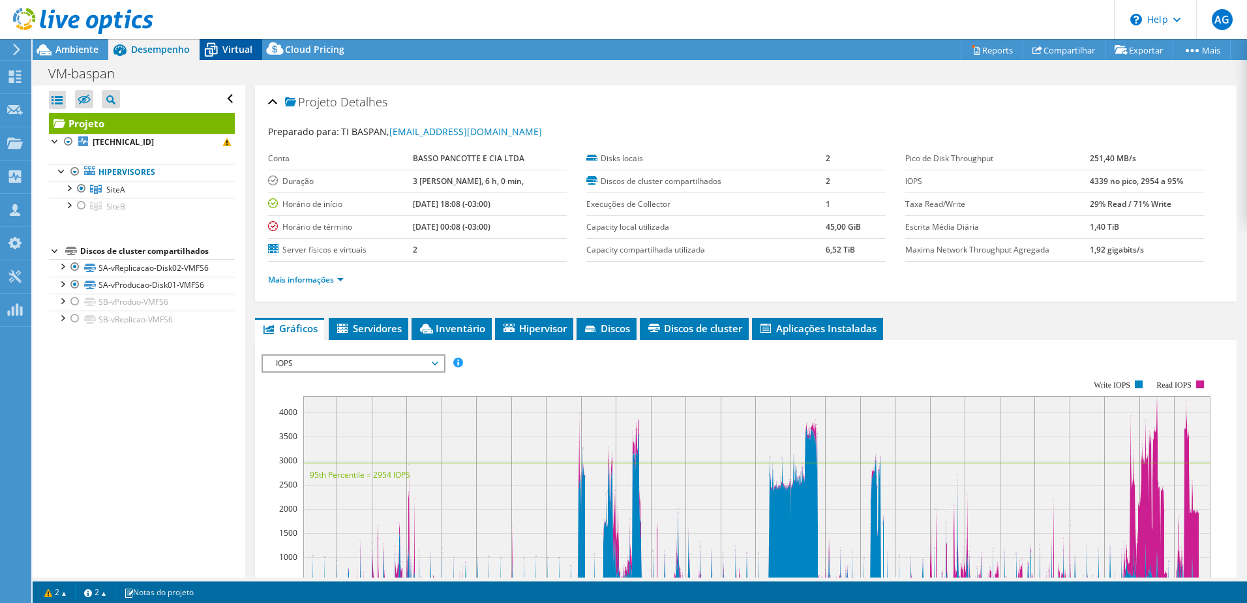
click at [219, 54] on icon at bounding box center [211, 49] width 23 height 23
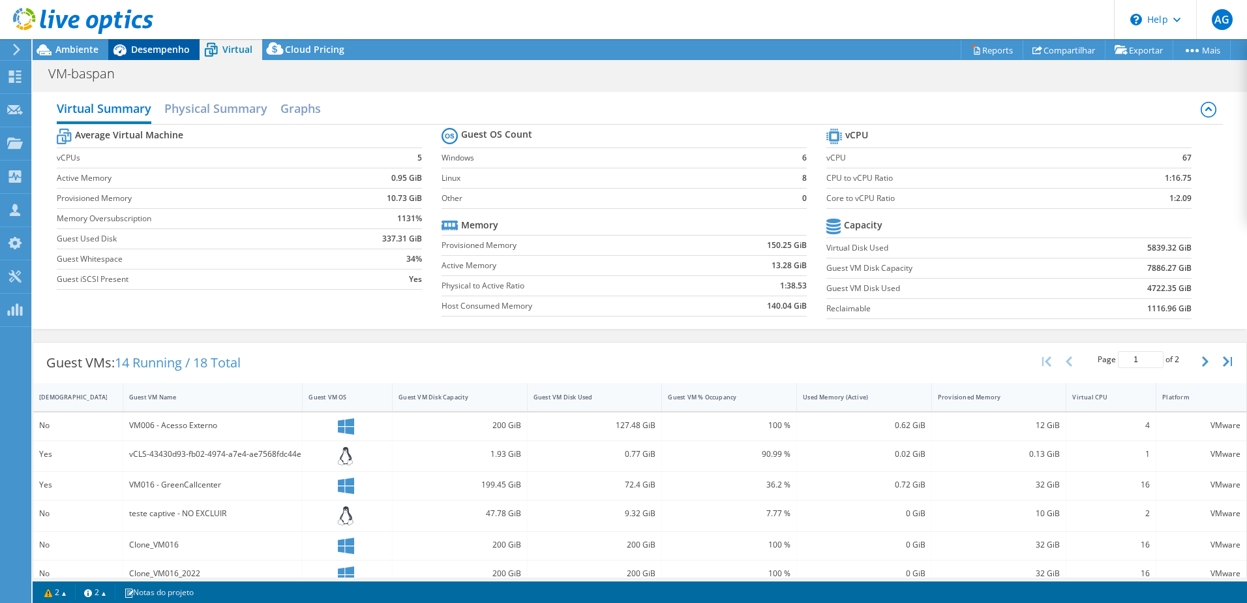
click at [168, 48] on span "Desempenho" at bounding box center [160, 49] width 59 height 12
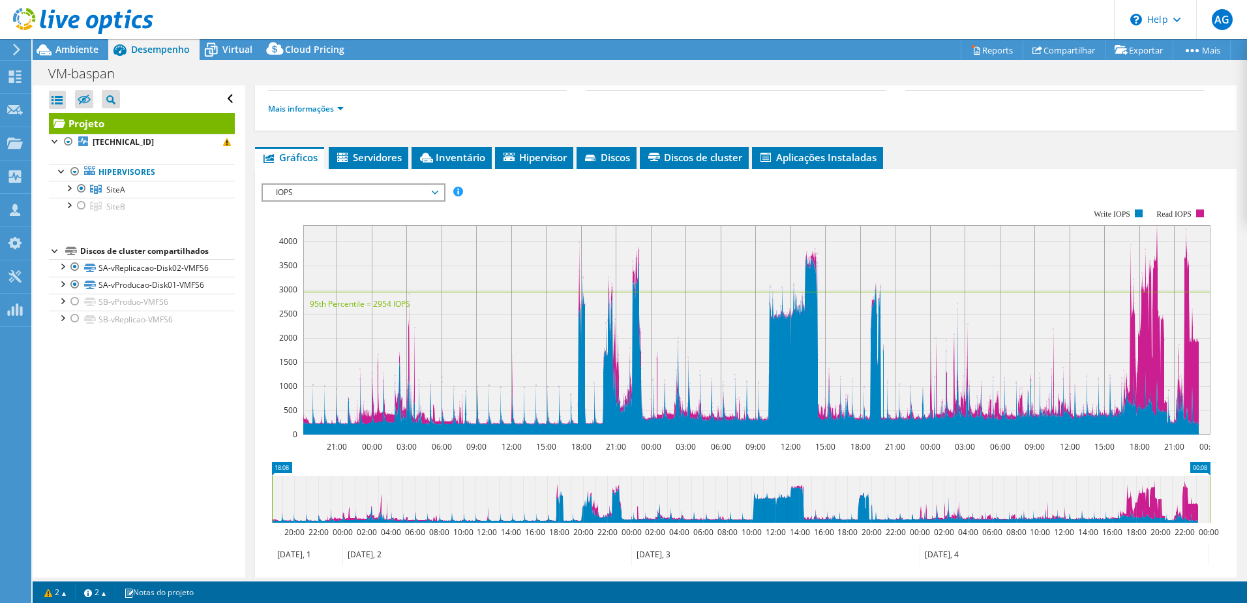
scroll to position [196, 0]
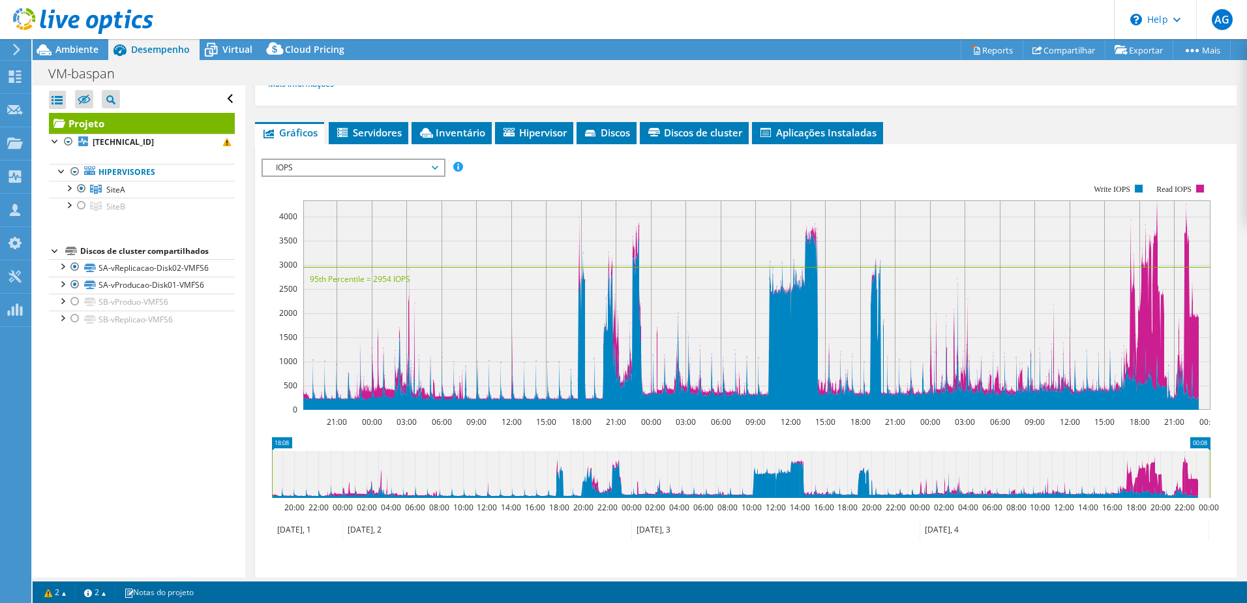
click at [438, 168] on icon at bounding box center [435, 168] width 7 height 4
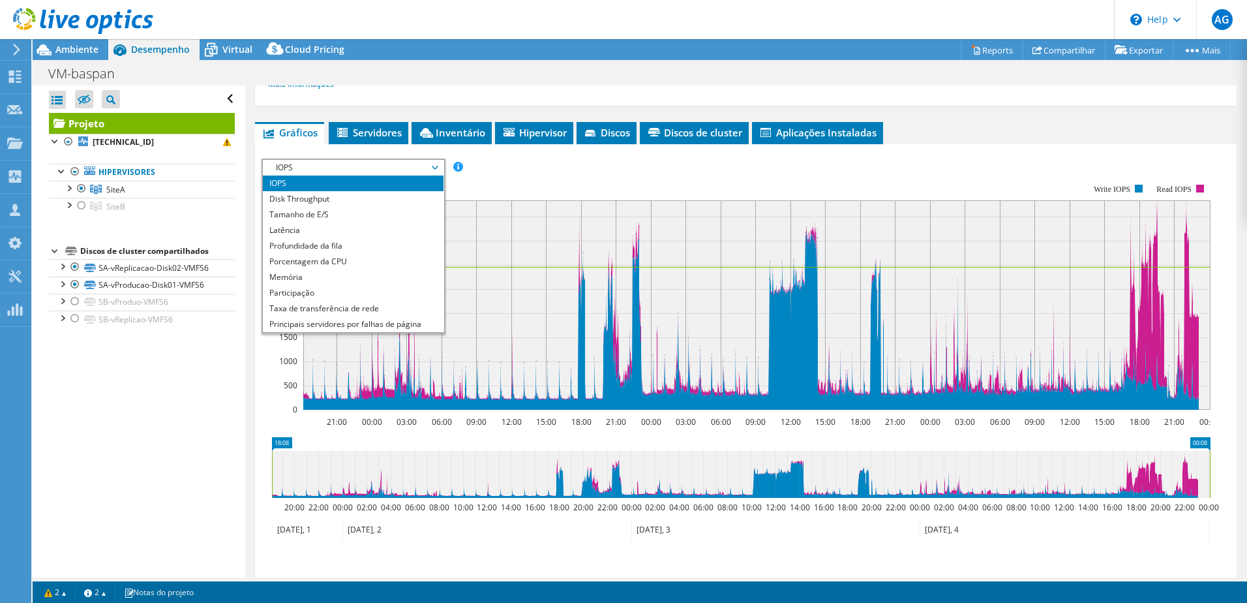
scroll to position [47, 0]
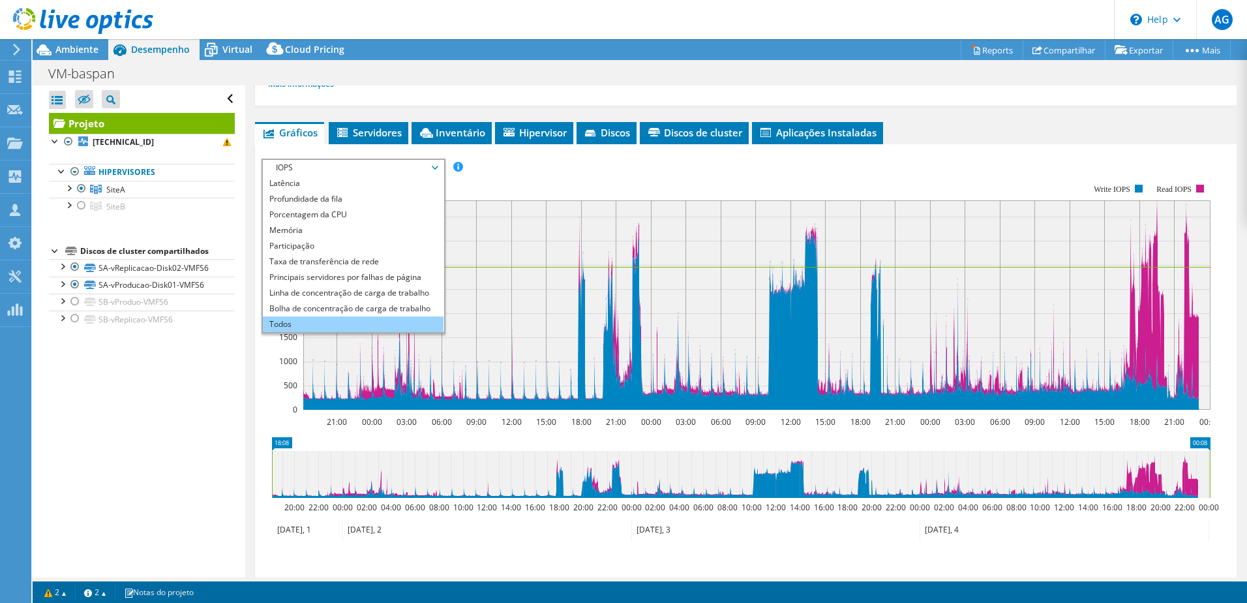
click at [357, 320] on li "Todos" at bounding box center [353, 324] width 181 height 16
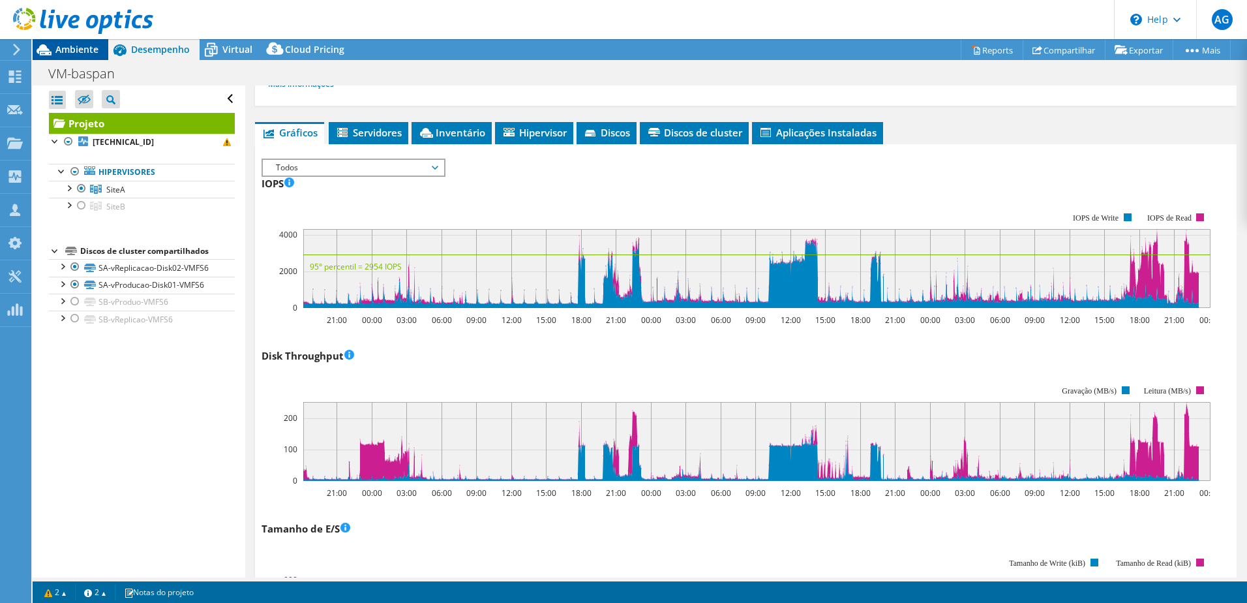
click at [80, 48] on span "Ambiente" at bounding box center [76, 49] width 43 height 12
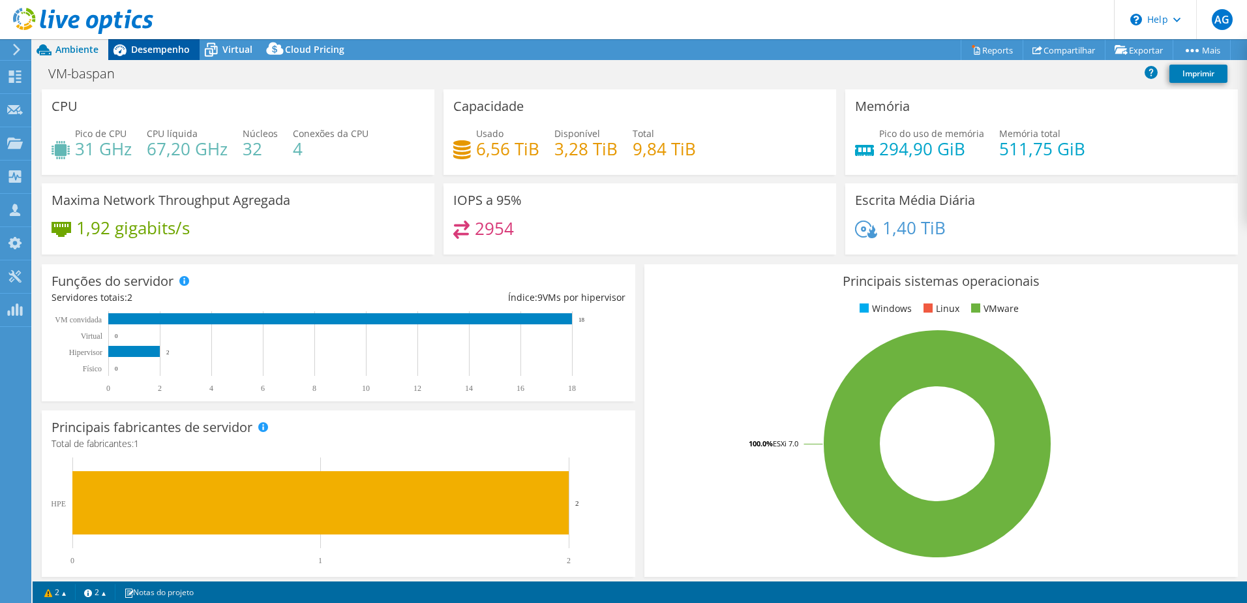
click at [160, 50] on span "Desempenho" at bounding box center [160, 49] width 59 height 12
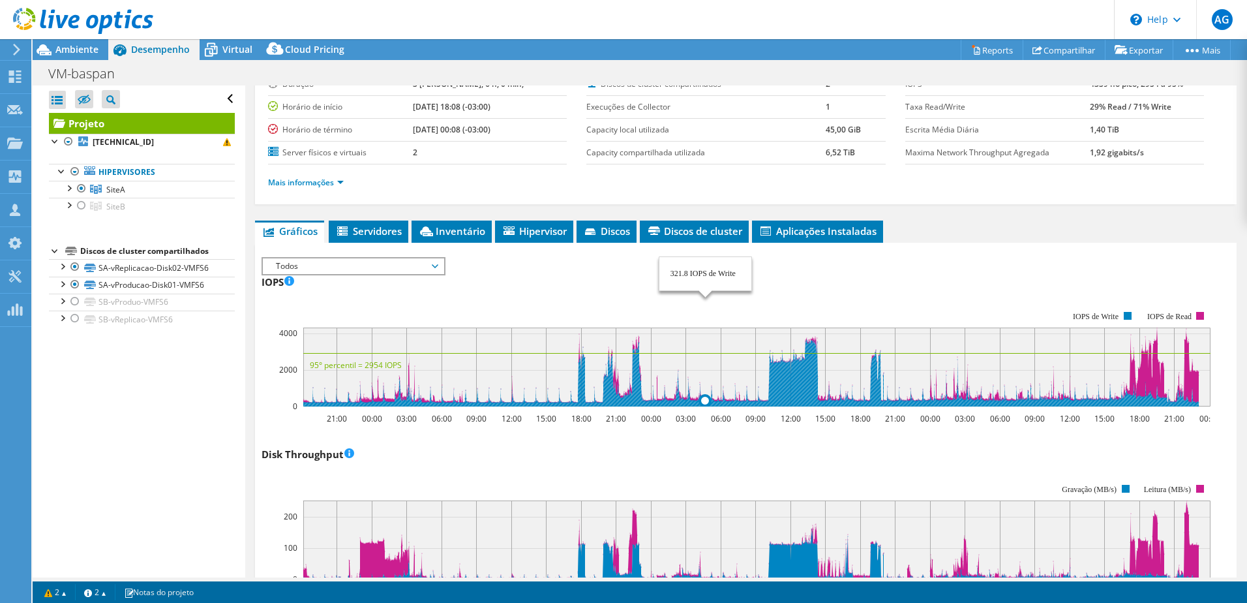
scroll to position [0, 0]
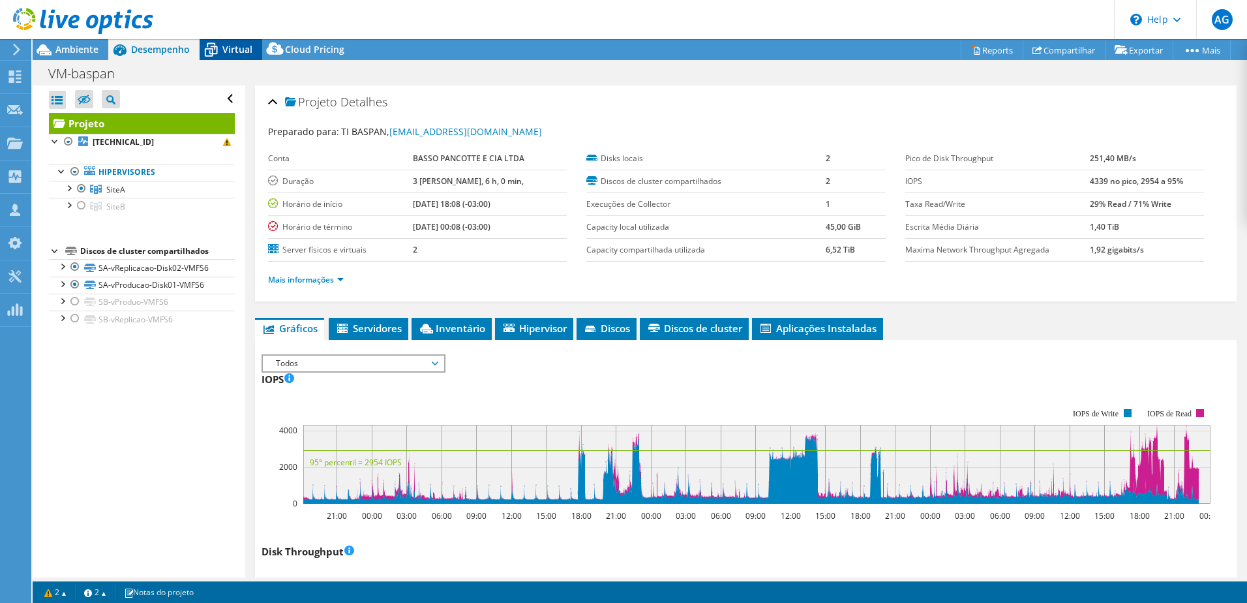
click at [243, 46] on span "Virtual" at bounding box center [237, 49] width 30 height 12
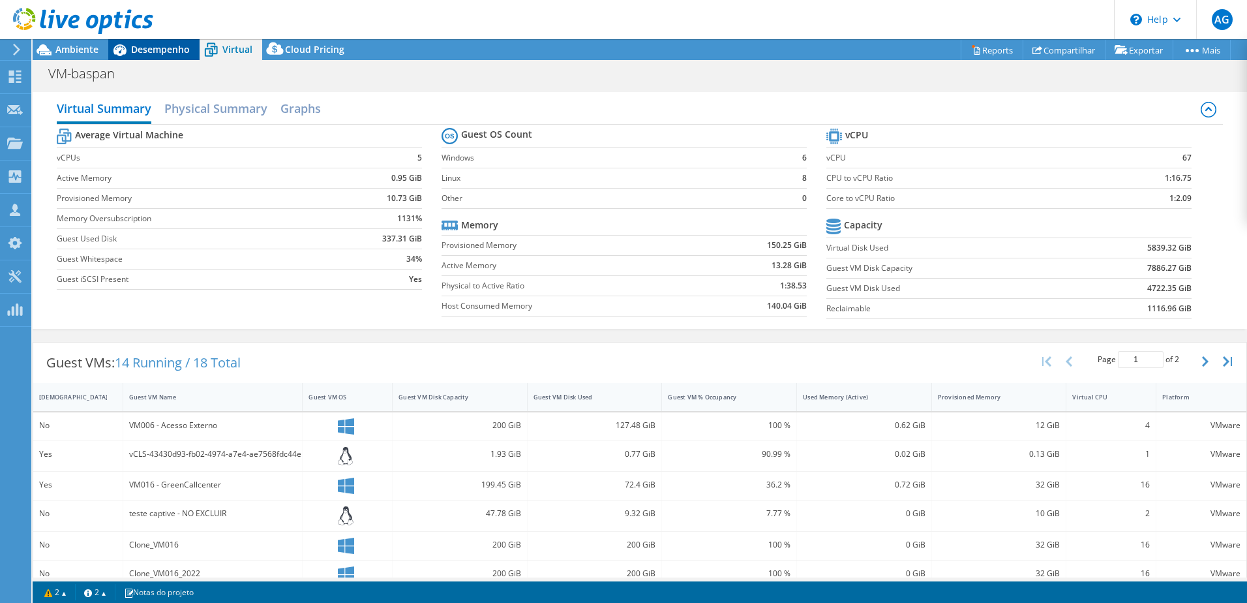
click at [180, 47] on span "Desempenho" at bounding box center [160, 49] width 59 height 12
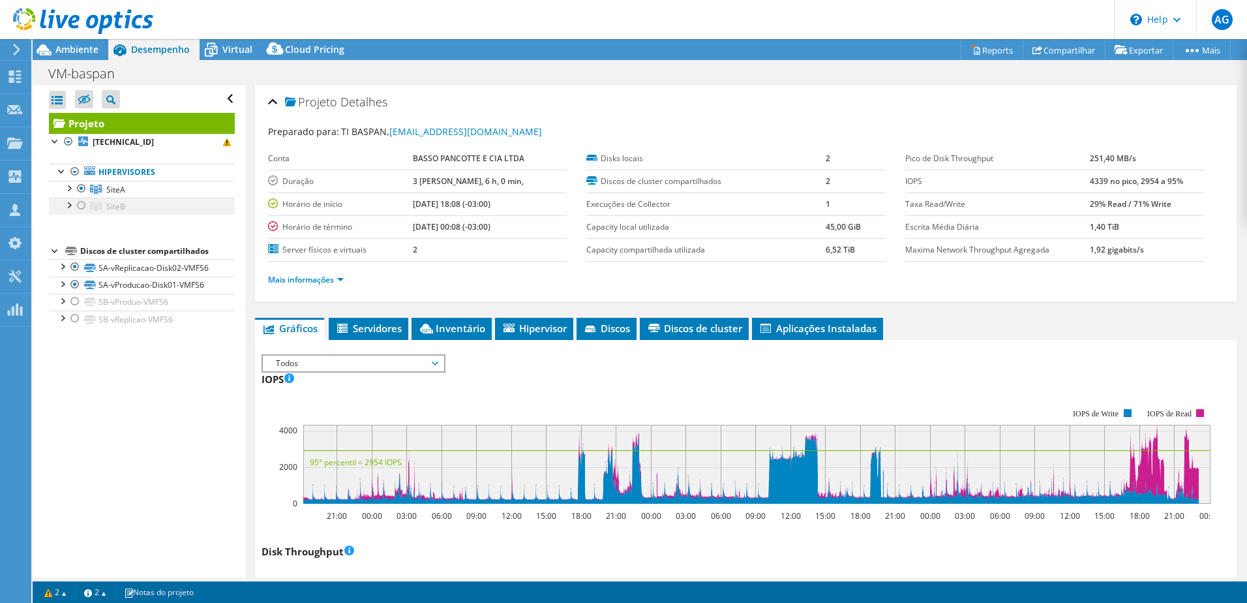
click at [82, 206] on div at bounding box center [81, 206] width 13 height 16
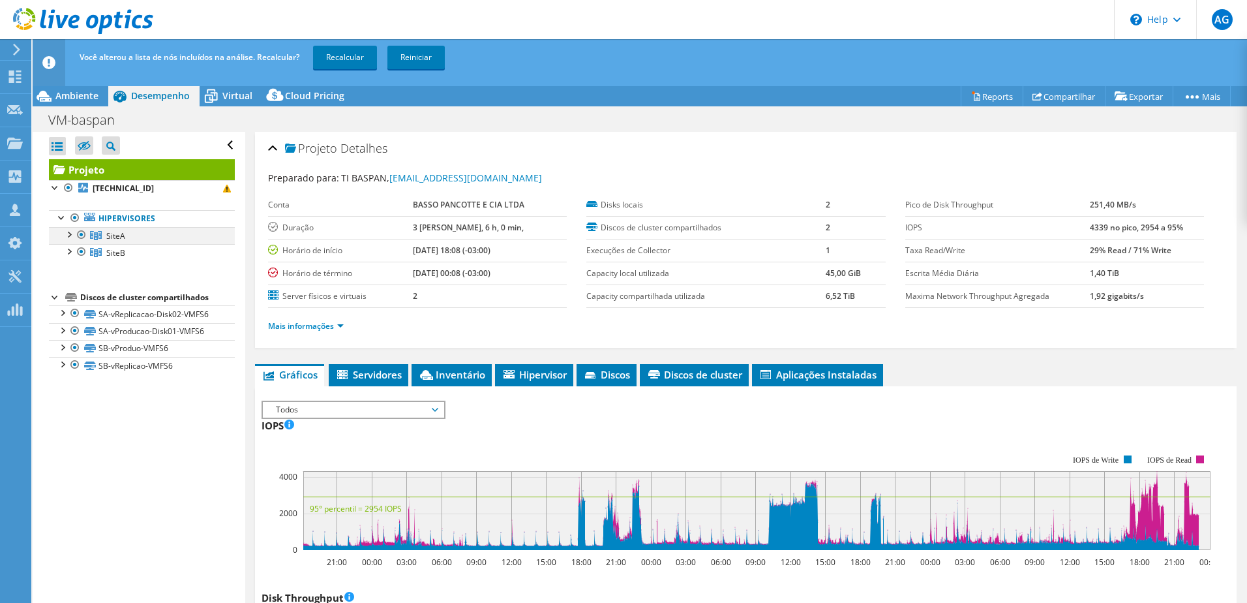
click at [84, 237] on div at bounding box center [81, 235] width 13 height 16
click at [353, 50] on link "Recalcular" at bounding box center [345, 57] width 64 height 23
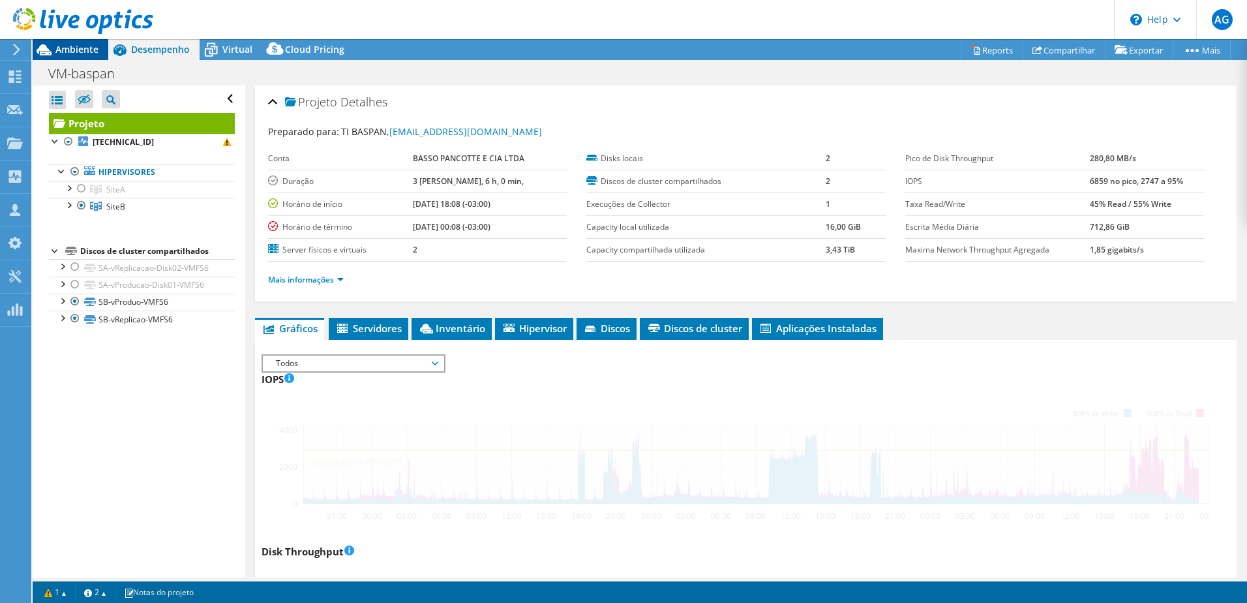
click at [62, 40] on div at bounding box center [76, 22] width 153 height 44
click at [65, 44] on div "AG Parceiro de Canal Anderson Godoi anderson.godoi@arit.com.br AR IT - ADVANCED…" at bounding box center [623, 301] width 1247 height 603
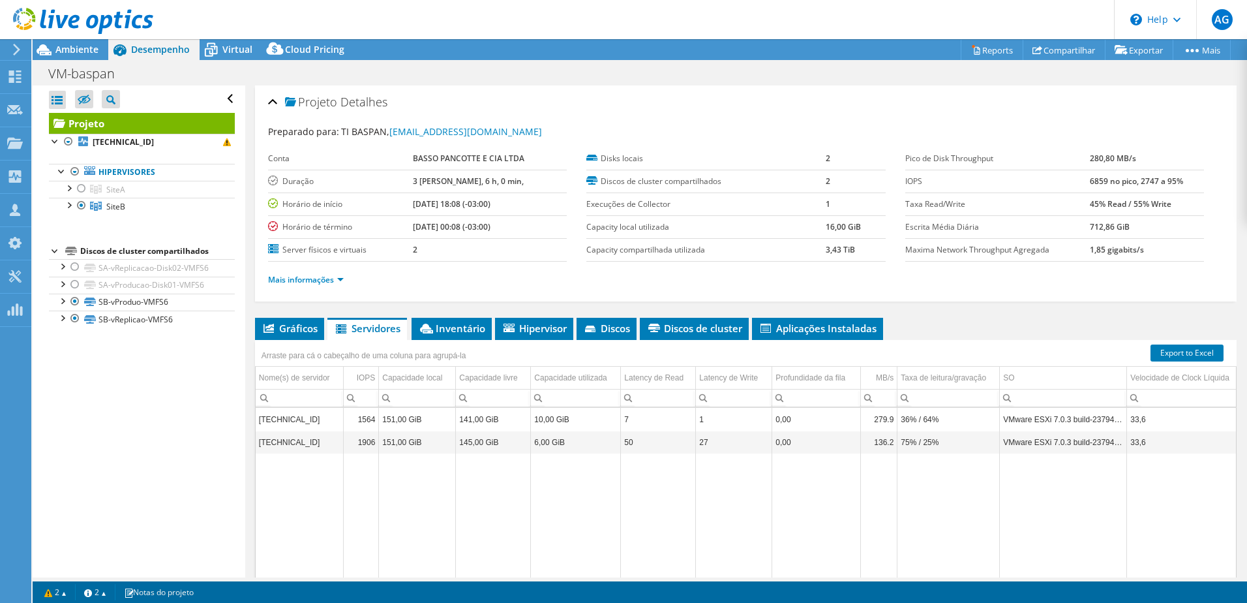
select select "SouthAmerica"
select select "BRL"
click at [80, 187] on div at bounding box center [81, 189] width 13 height 16
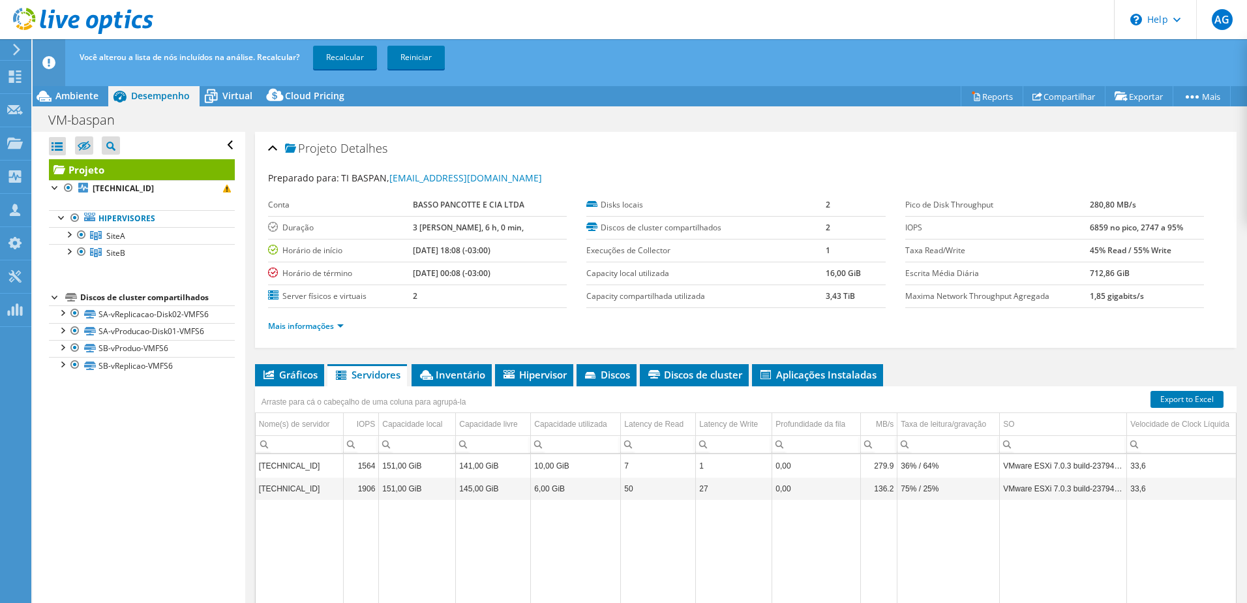
click at [351, 42] on div "Você alterou a lista de nós incluídos na análise. Recalcular? Recalcular Reinic…" at bounding box center [664, 57] width 1176 height 37
click at [351, 52] on link "Recalcular" at bounding box center [345, 57] width 64 height 23
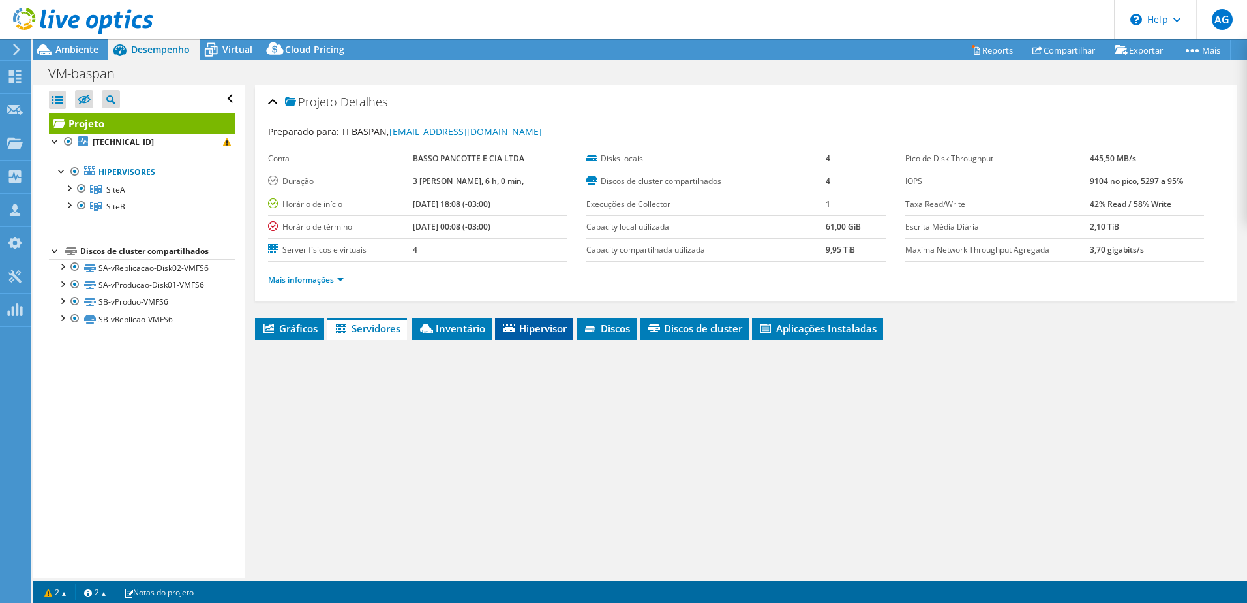
click at [560, 337] on li "Hipervisor" at bounding box center [534, 329] width 78 height 22
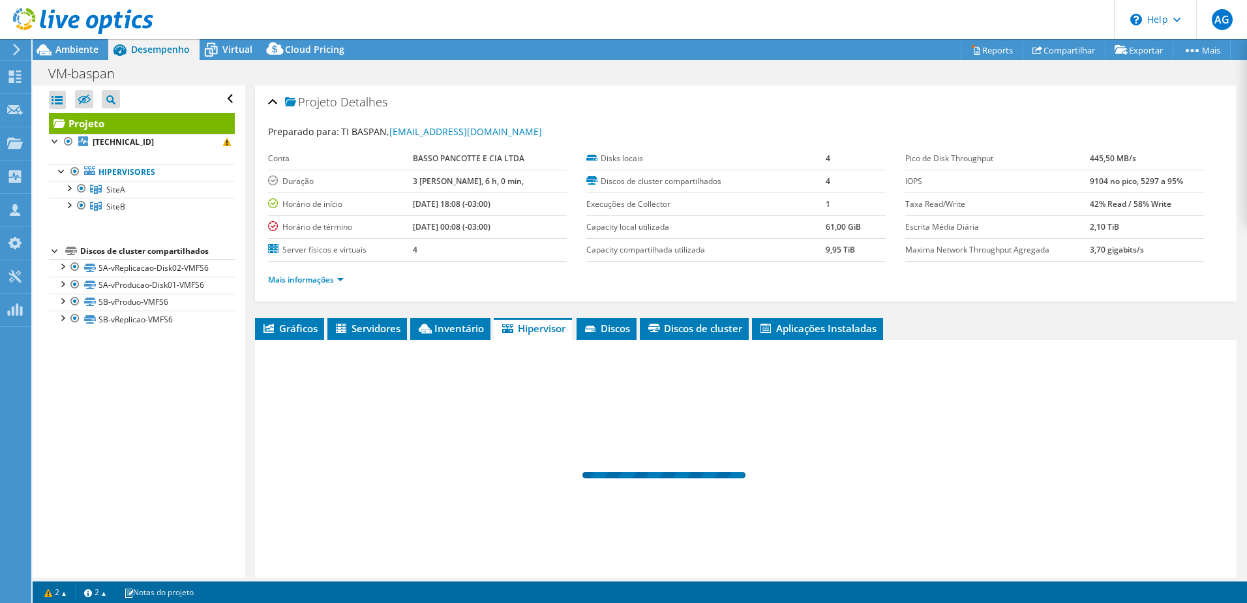
click at [556, 331] on span "Hipervisor" at bounding box center [532, 328] width 65 height 13
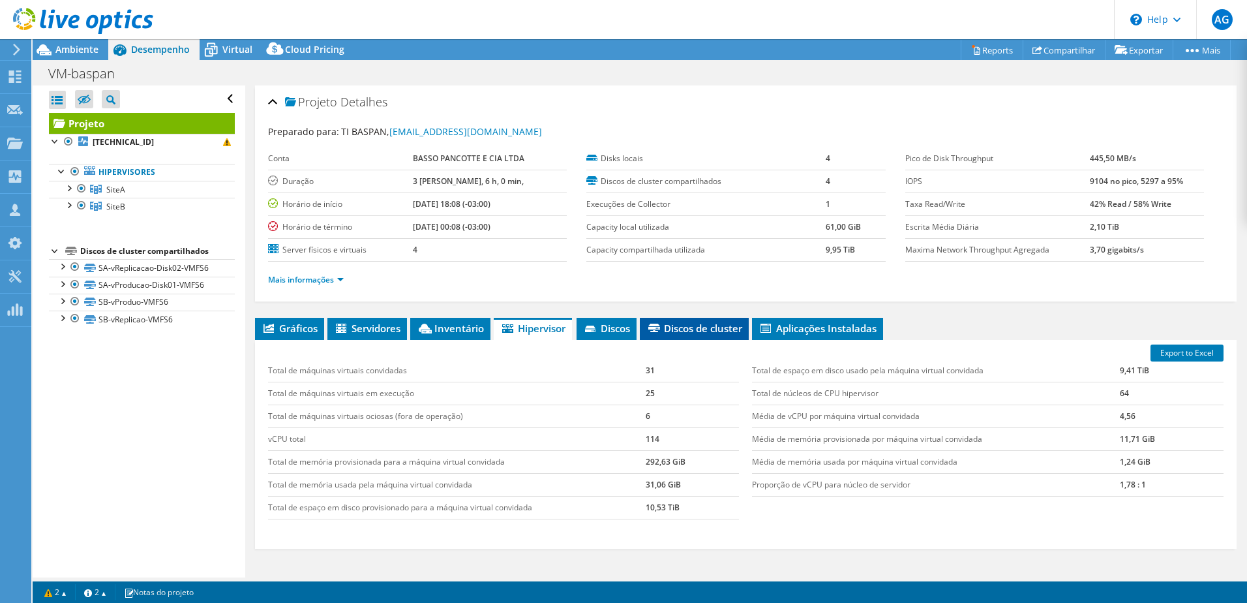
scroll to position [0, 0]
click at [805, 329] on span "Aplicações Instaladas" at bounding box center [818, 328] width 118 height 13
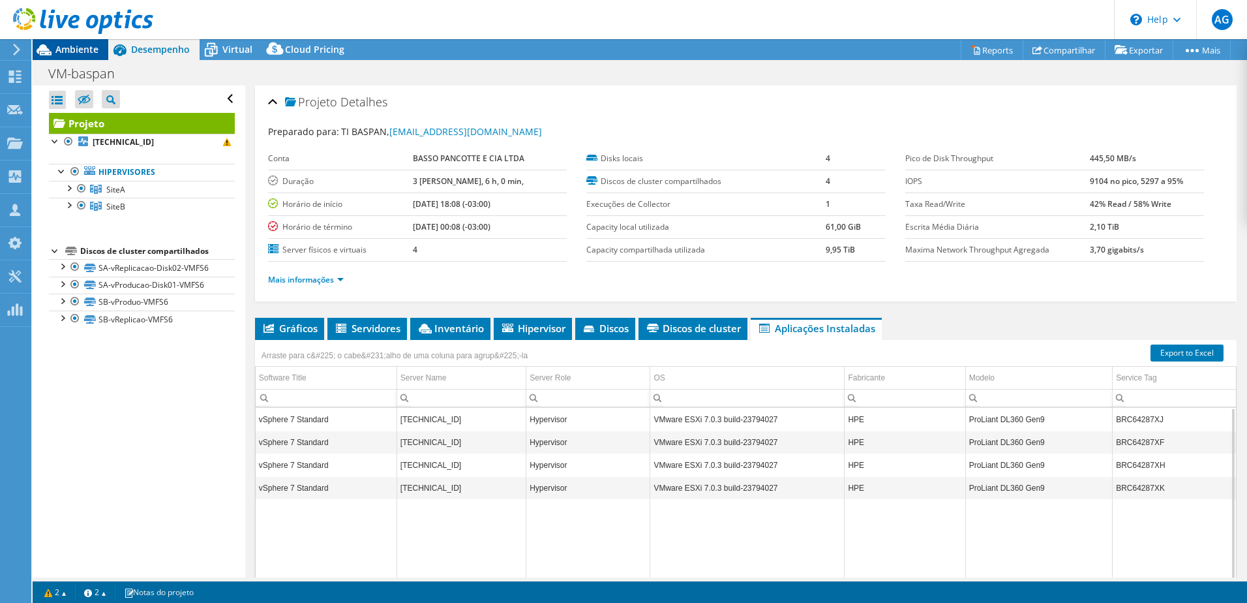
click at [79, 47] on span "Ambiente" at bounding box center [76, 49] width 43 height 12
